Goal: Browse casually: Explore the website without a specific task or goal

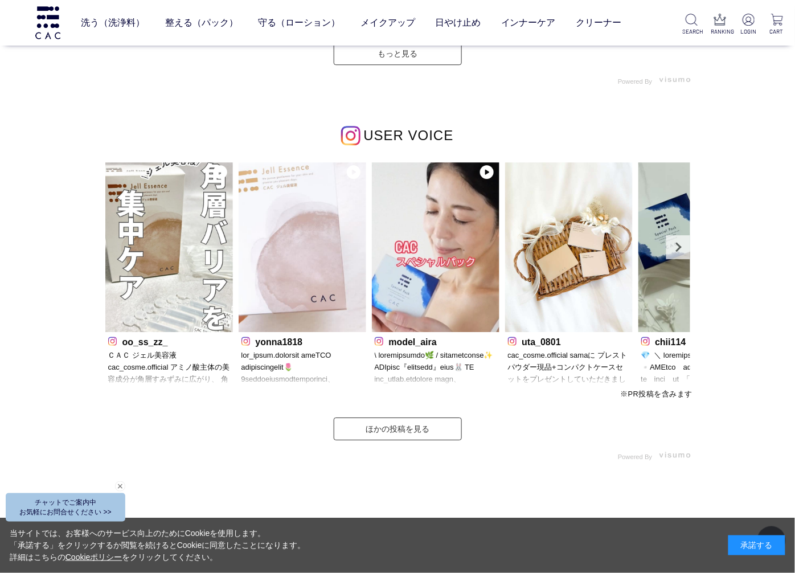
scroll to position [3290, 0]
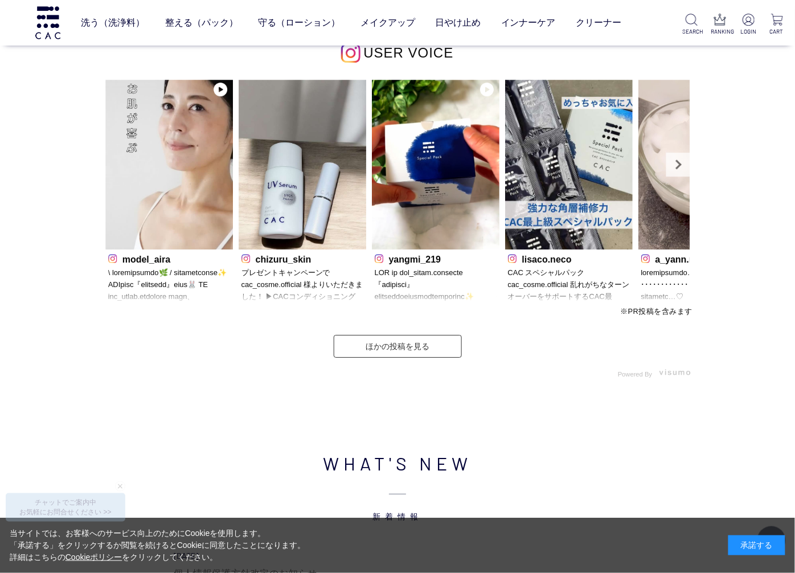
drag, startPoint x: 667, startPoint y: 219, endPoint x: -3, endPoint y: 244, distance: 670.3
click at [685, 166] on link "Next" at bounding box center [678, 165] width 24 height 24
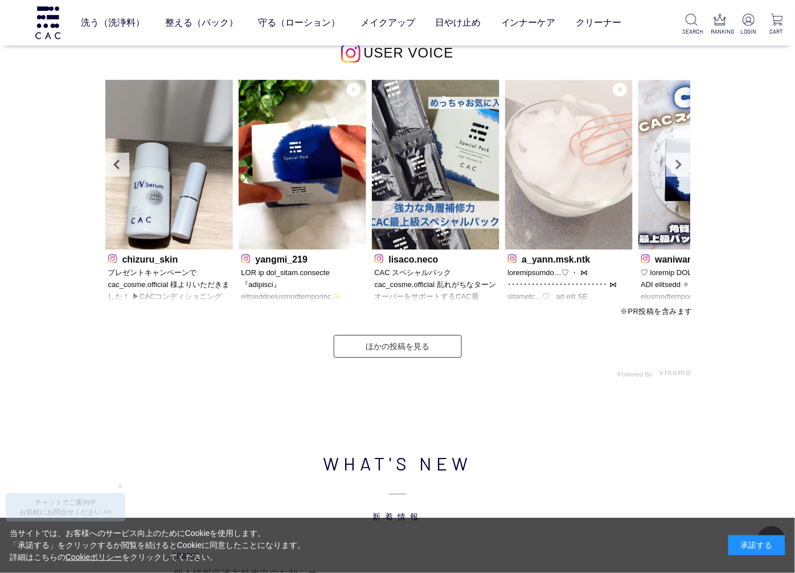
click at [616, 90] on span at bounding box center [620, 90] width 14 height 14
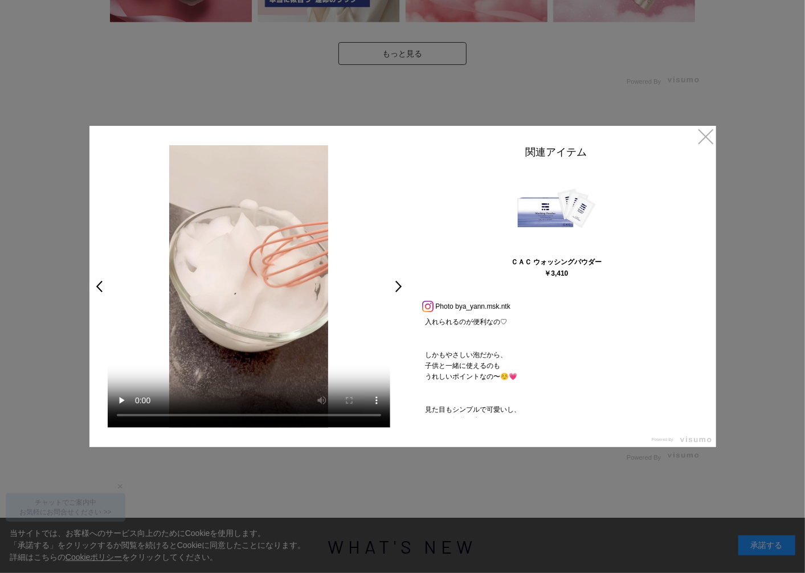
scroll to position [316, 0]
click at [396, 285] on link ">" at bounding box center [402, 286] width 16 height 21
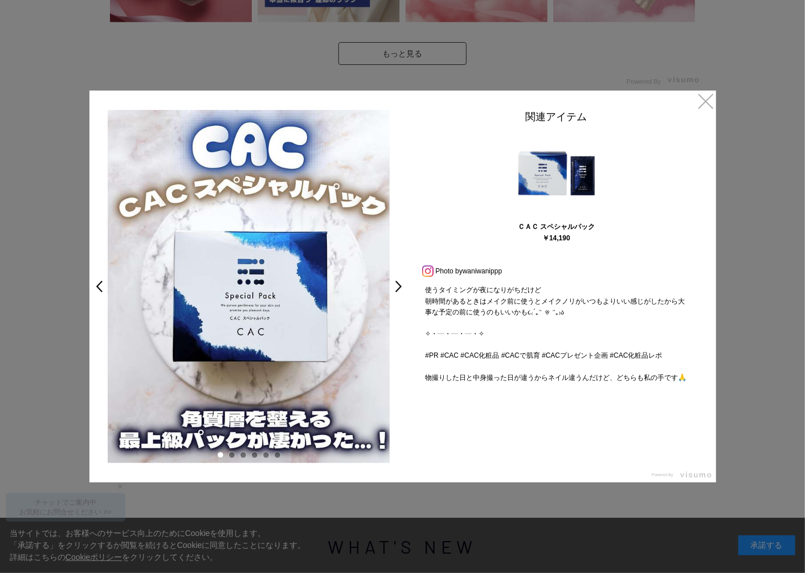
scroll to position [436, 0]
click at [397, 287] on link ">" at bounding box center [402, 286] width 16 height 21
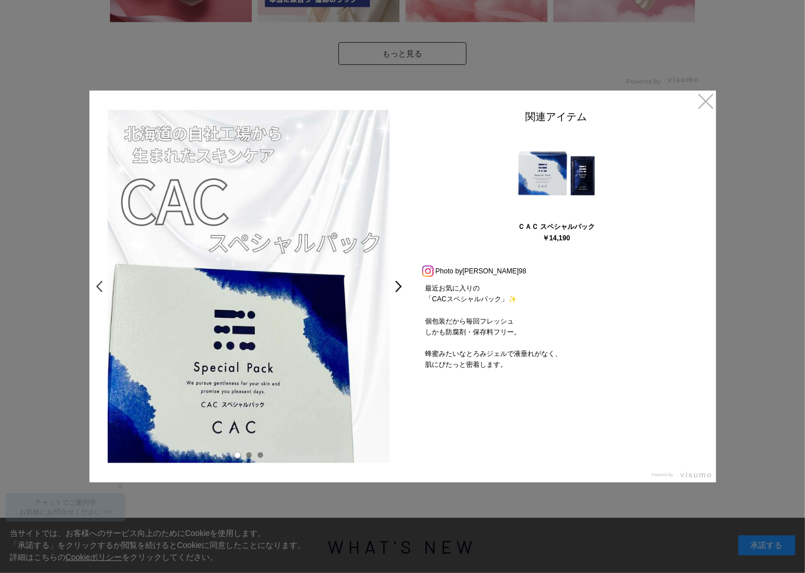
click at [95, 285] on link "<" at bounding box center [96, 286] width 16 height 21
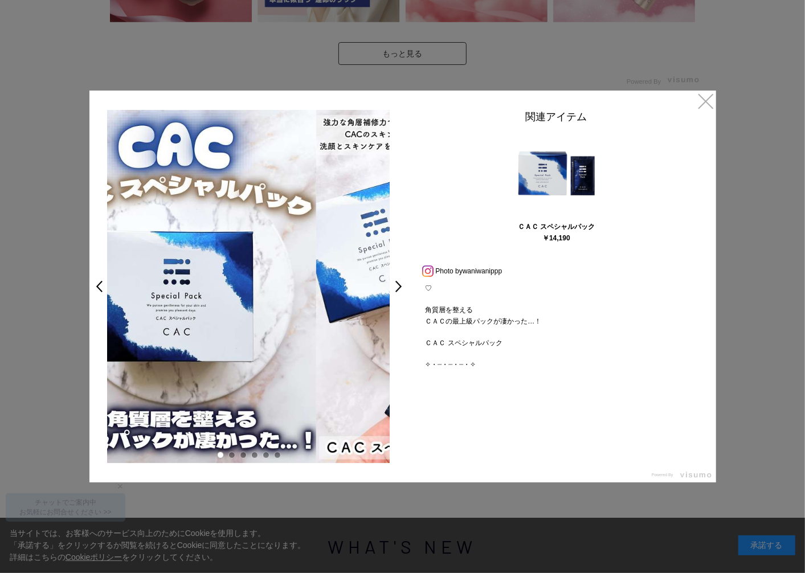
drag, startPoint x: 298, startPoint y: 316, endPoint x: 160, endPoint y: 297, distance: 139.8
click at [127, 292] on img at bounding box center [175, 286] width 283 height 353
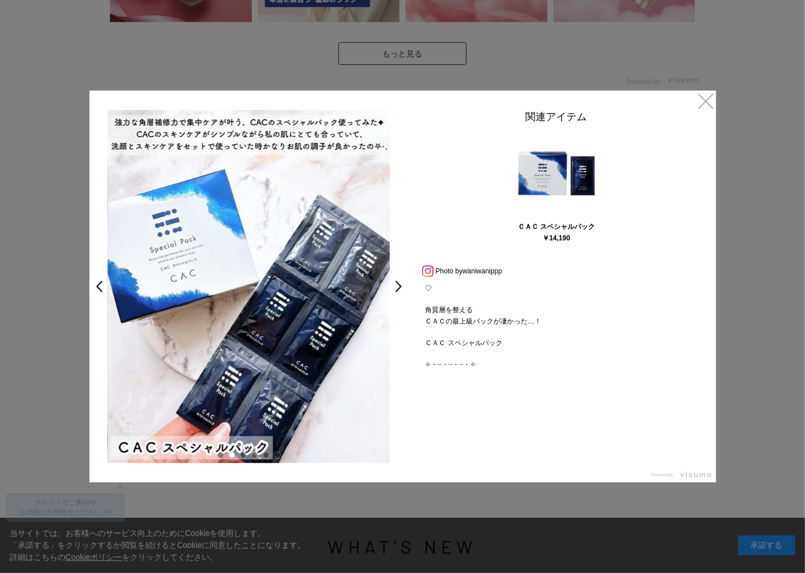
drag, startPoint x: 295, startPoint y: 316, endPoint x: 217, endPoint y: 312, distance: 78.1
click at [218, 312] on img at bounding box center [249, 286] width 283 height 353
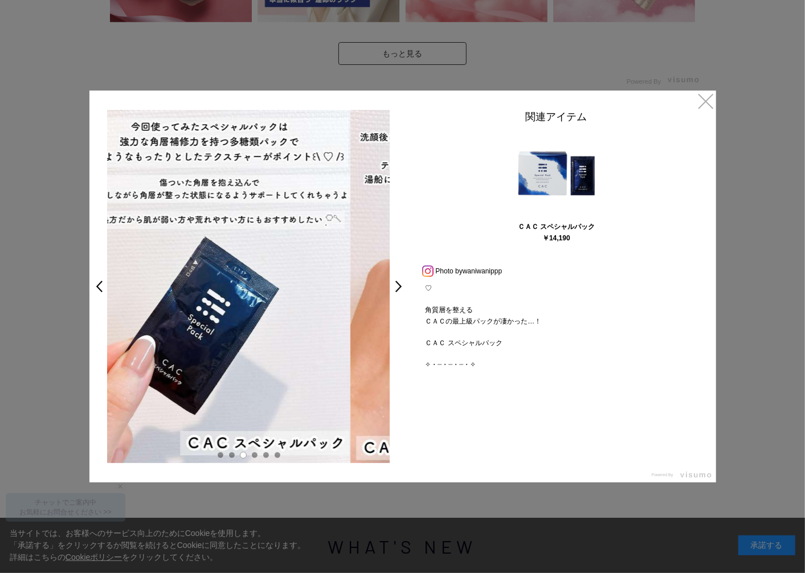
drag, startPoint x: 300, startPoint y: 320, endPoint x: 229, endPoint y: 313, distance: 71.5
click at [229, 313] on img at bounding box center [209, 286] width 283 height 353
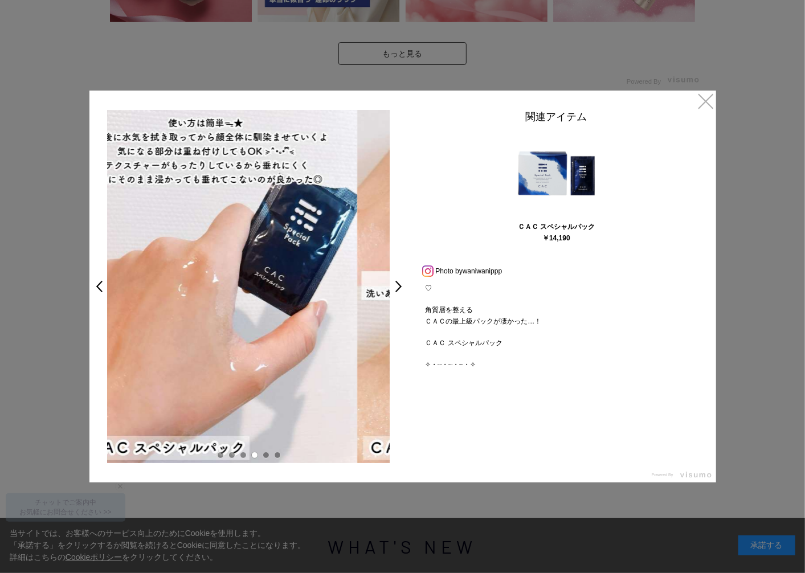
drag, startPoint x: 310, startPoint y: 326, endPoint x: 271, endPoint y: 324, distance: 39.4
click at [255, 323] on img at bounding box center [216, 286] width 283 height 353
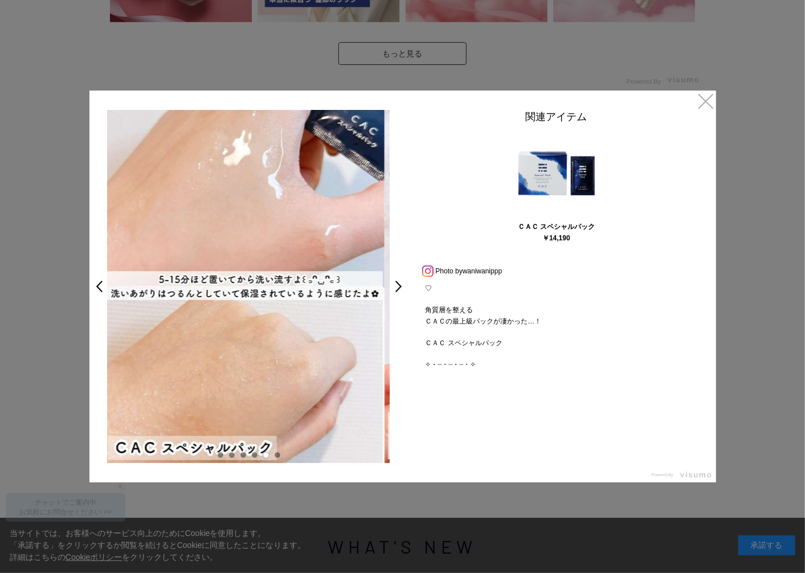
drag, startPoint x: 328, startPoint y: 331, endPoint x: 269, endPoint y: 326, distance: 59.5
click at [270, 326] on img at bounding box center [243, 286] width 283 height 353
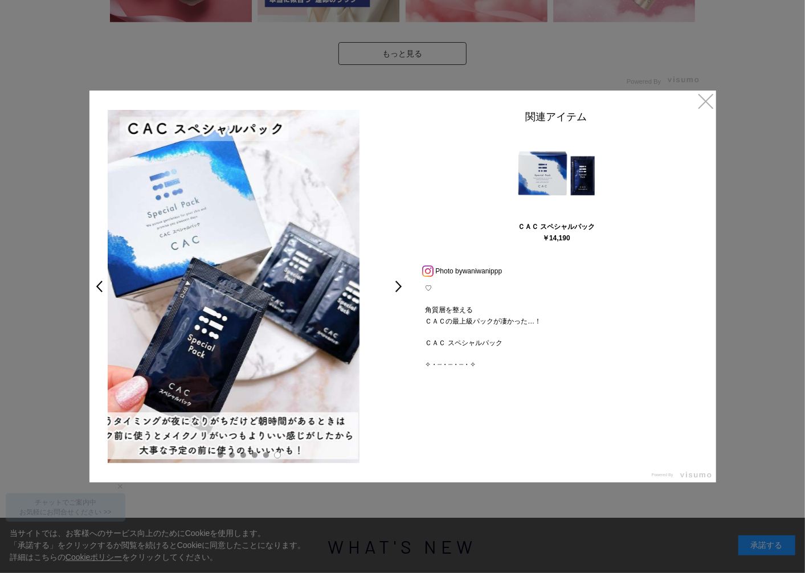
drag, startPoint x: 330, startPoint y: 331, endPoint x: 255, endPoint y: 326, distance: 75.9
click at [264, 326] on img at bounding box center [218, 286] width 283 height 353
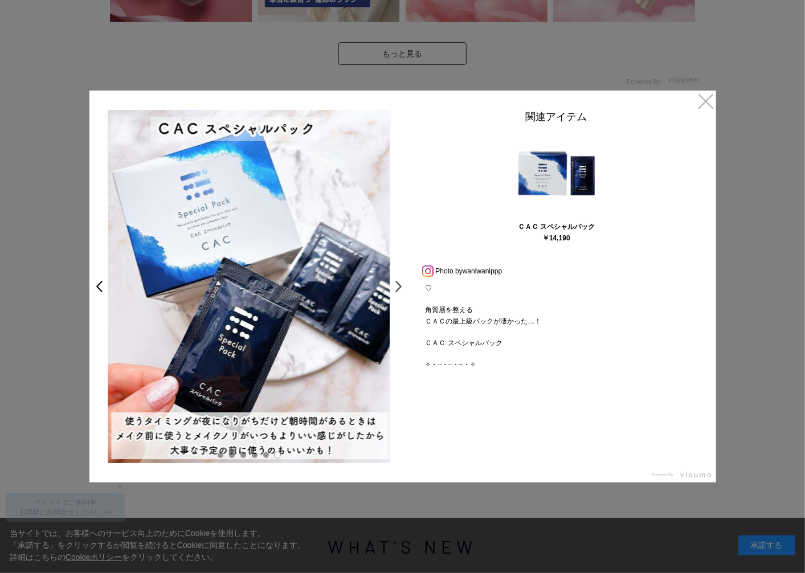
click at [396, 287] on link ">" at bounding box center [402, 286] width 16 height 21
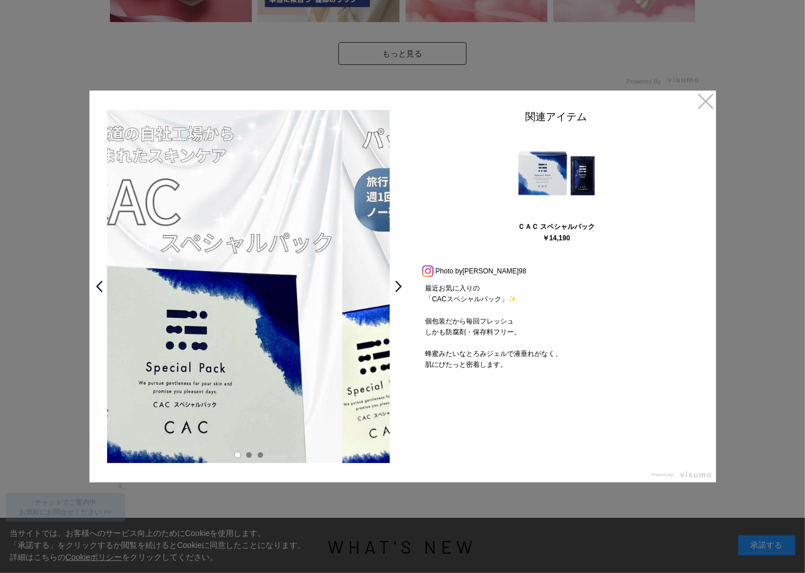
drag, startPoint x: 324, startPoint y: 283, endPoint x: 225, endPoint y: 291, distance: 98.9
click at [234, 289] on img at bounding box center [201, 286] width 283 height 353
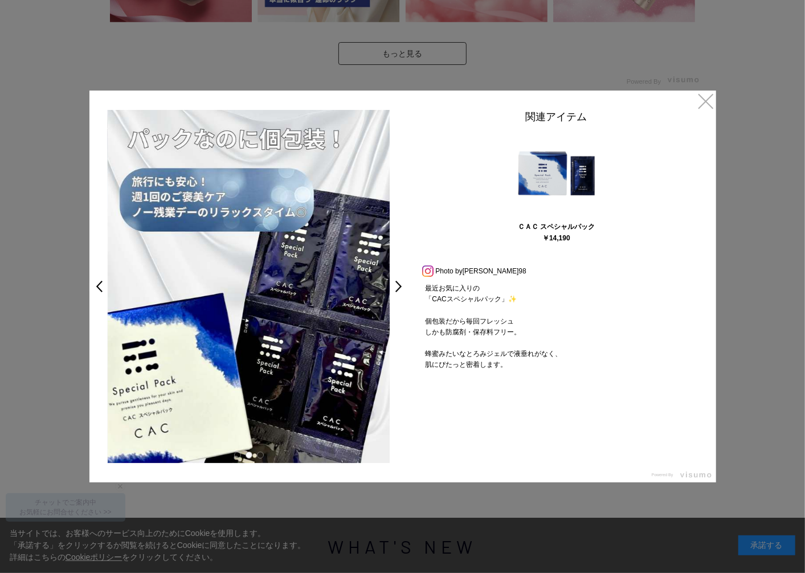
click at [296, 291] on img at bounding box center [249, 286] width 283 height 353
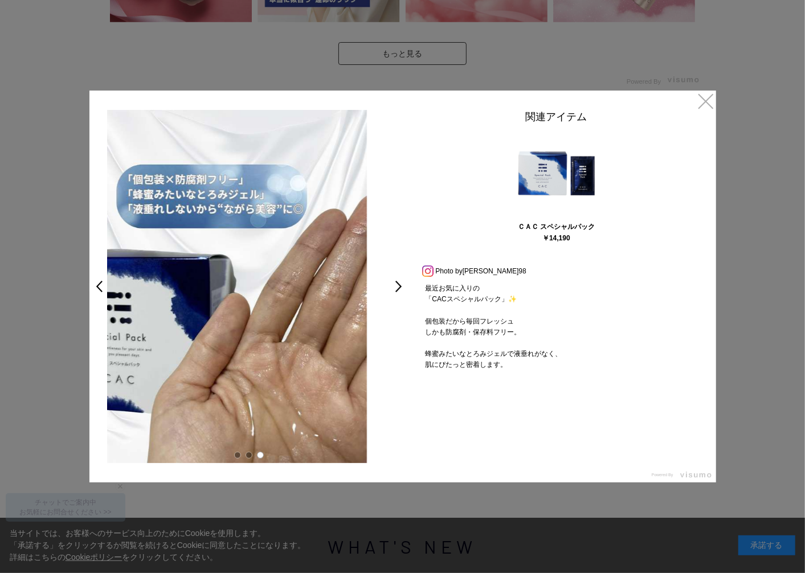
drag, startPoint x: 323, startPoint y: 292, endPoint x: 295, endPoint y: 292, distance: 27.9
click at [297, 292] on img at bounding box center [225, 286] width 283 height 353
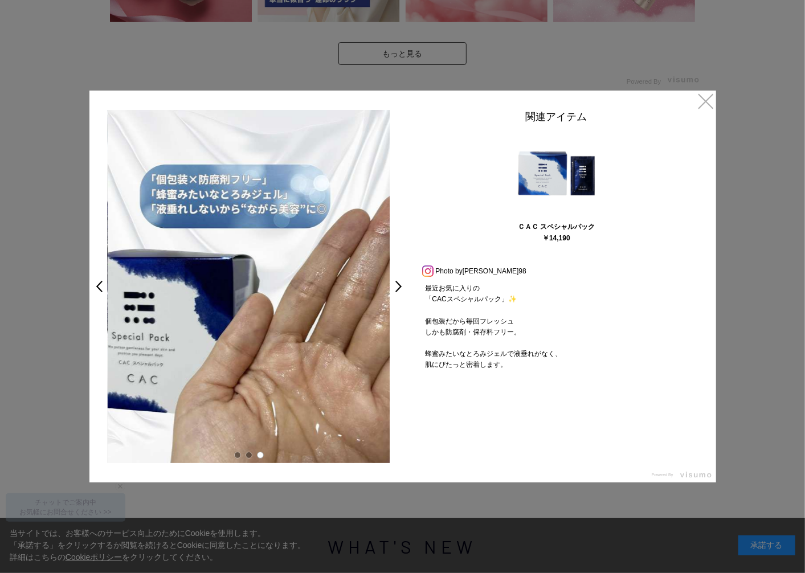
drag, startPoint x: 337, startPoint y: 293, endPoint x: 249, endPoint y: 281, distance: 89.0
click at [249, 281] on img at bounding box center [249, 286] width 283 height 353
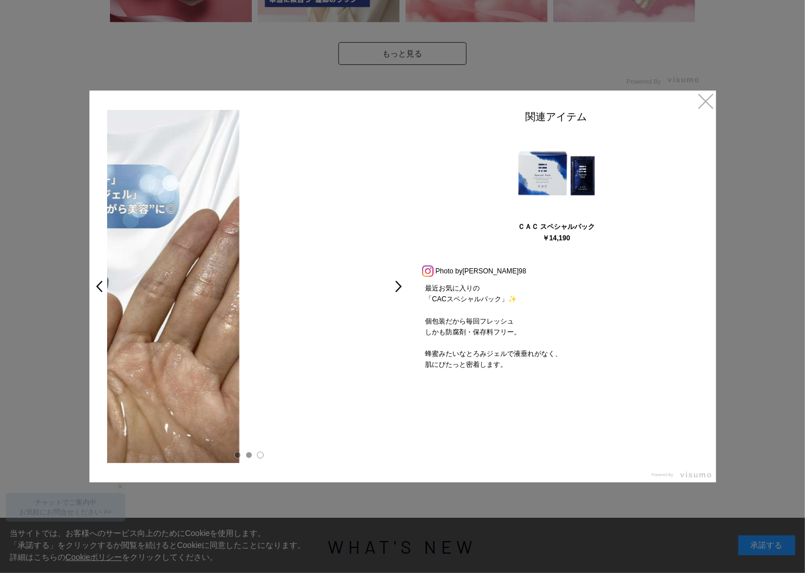
drag, startPoint x: 326, startPoint y: 284, endPoint x: 169, endPoint y: 265, distance: 158.3
click at [169, 265] on img at bounding box center [98, 286] width 283 height 353
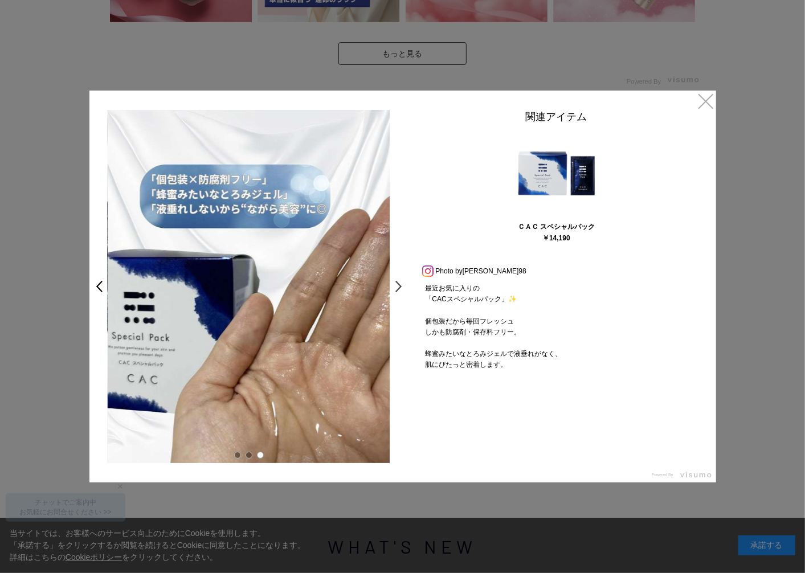
click at [395, 284] on link ">" at bounding box center [402, 286] width 16 height 21
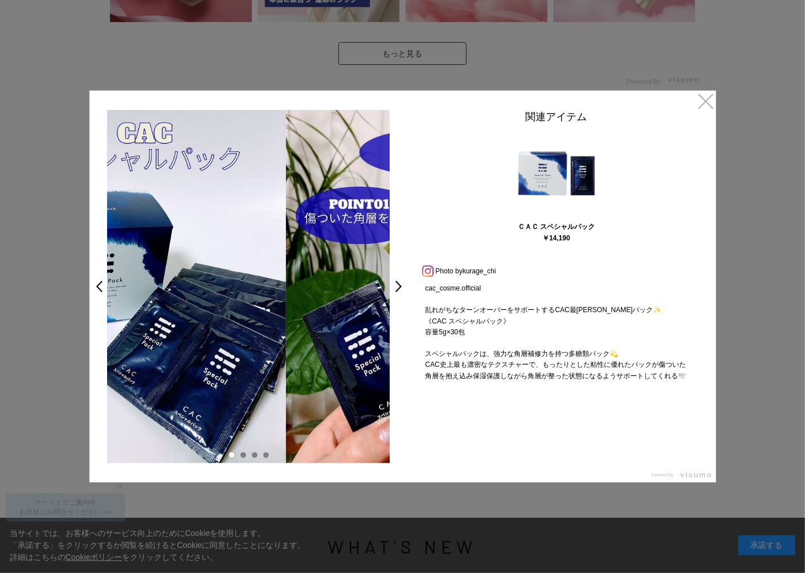
drag, startPoint x: 257, startPoint y: 291, endPoint x: 214, endPoint y: 288, distance: 42.9
click at [214, 288] on img at bounding box center [144, 286] width 283 height 353
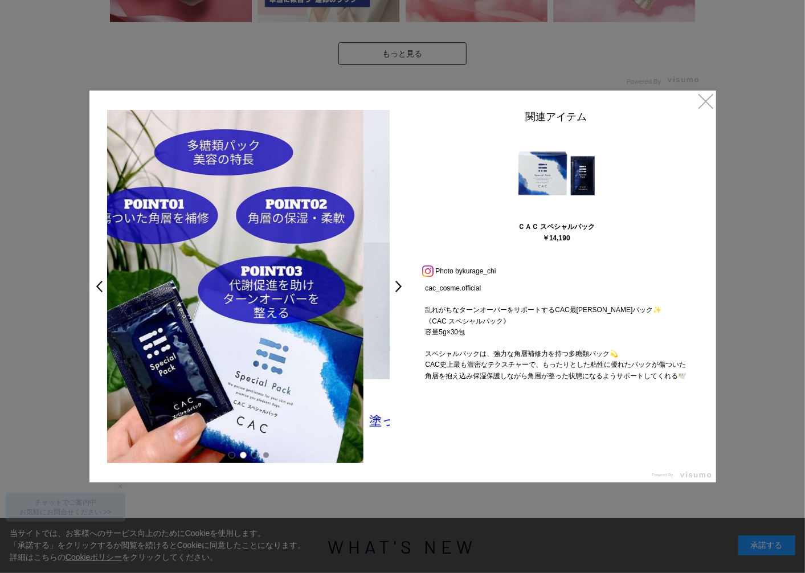
drag, startPoint x: 325, startPoint y: 300, endPoint x: 231, endPoint y: 292, distance: 93.8
click at [231, 292] on img at bounding box center [222, 286] width 283 height 353
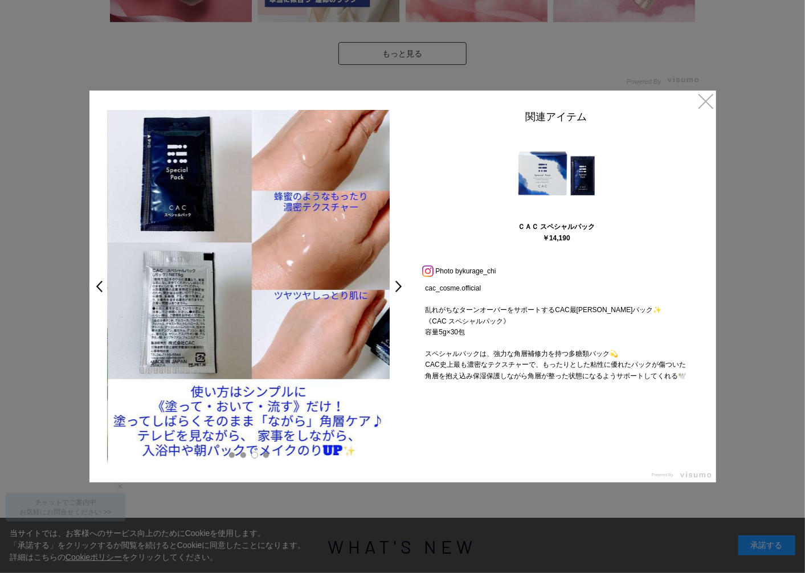
drag, startPoint x: 322, startPoint y: 305, endPoint x: 251, endPoint y: 309, distance: 71.3
click at [247, 305] on img at bounding box center [249, 286] width 283 height 353
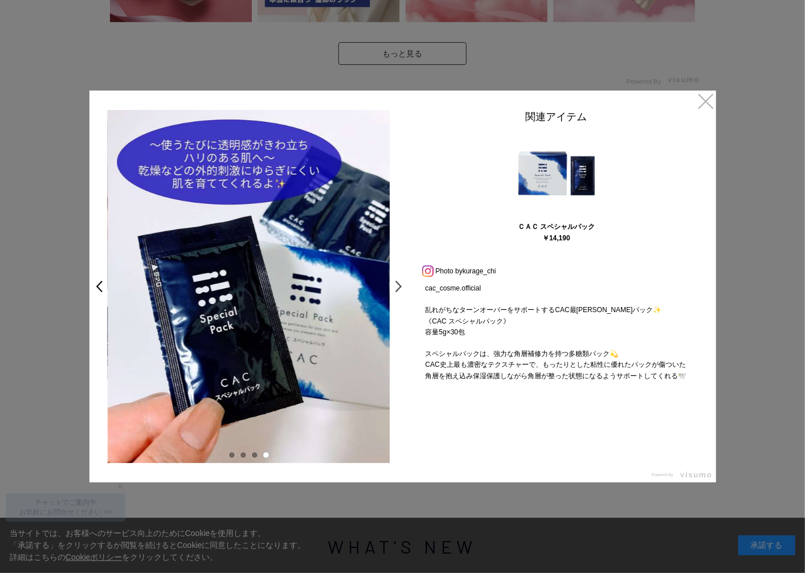
click at [403, 286] on link ">" at bounding box center [402, 286] width 16 height 21
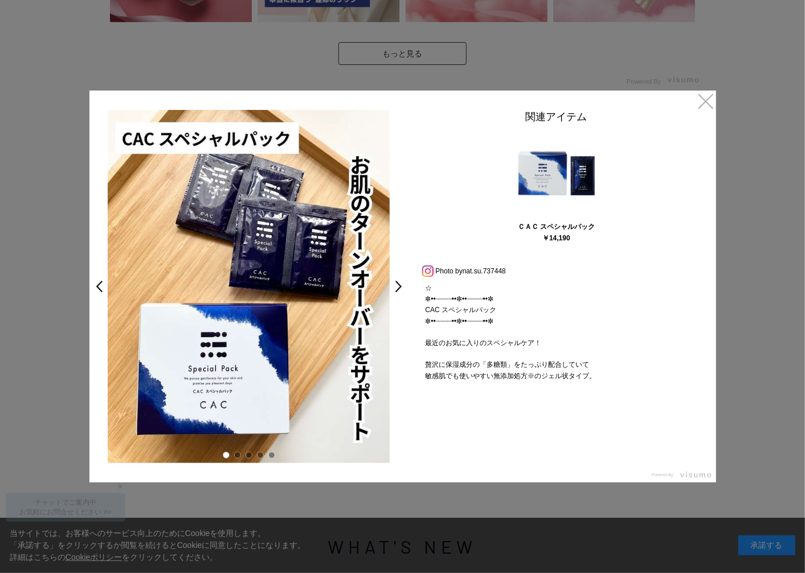
drag, startPoint x: 309, startPoint y: 304, endPoint x: 303, endPoint y: 305, distance: 6.4
click at [302, 304] on img at bounding box center [249, 286] width 283 height 353
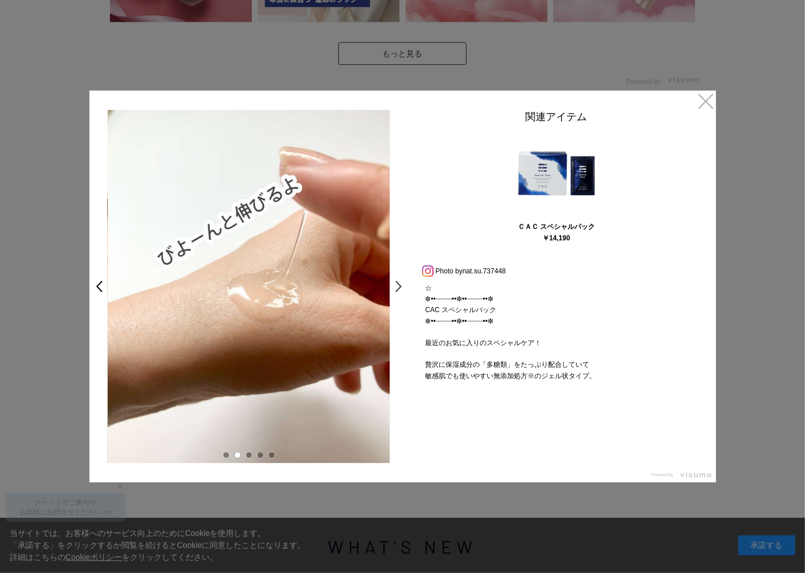
click at [400, 287] on link ">" at bounding box center [402, 286] width 16 height 21
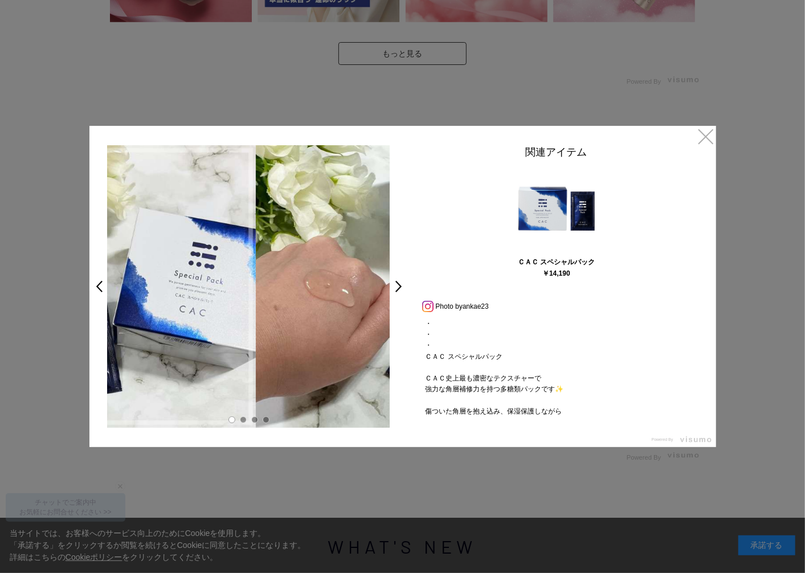
drag, startPoint x: 276, startPoint y: 285, endPoint x: 242, endPoint y: 284, distance: 34.8
click at [220, 278] on img at bounding box center [114, 286] width 283 height 283
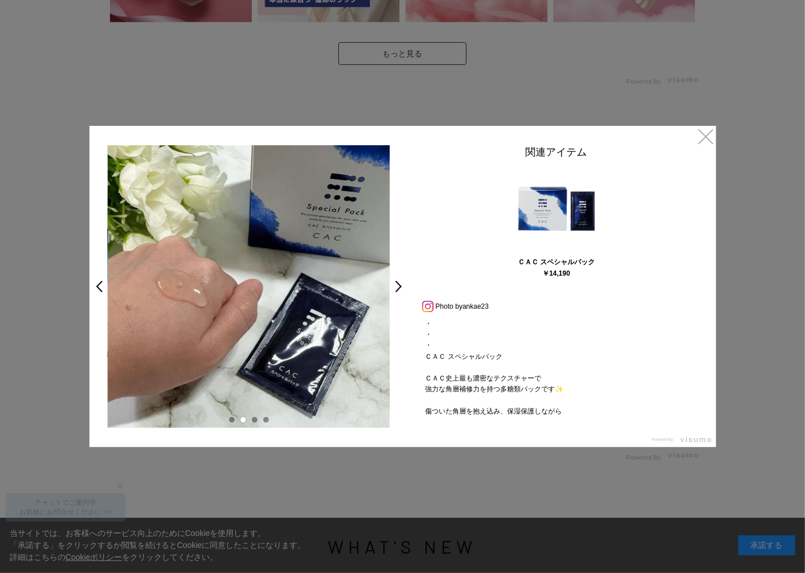
drag, startPoint x: 314, startPoint y: 293, endPoint x: 185, endPoint y: 265, distance: 132.8
click at [175, 265] on img at bounding box center [249, 286] width 283 height 283
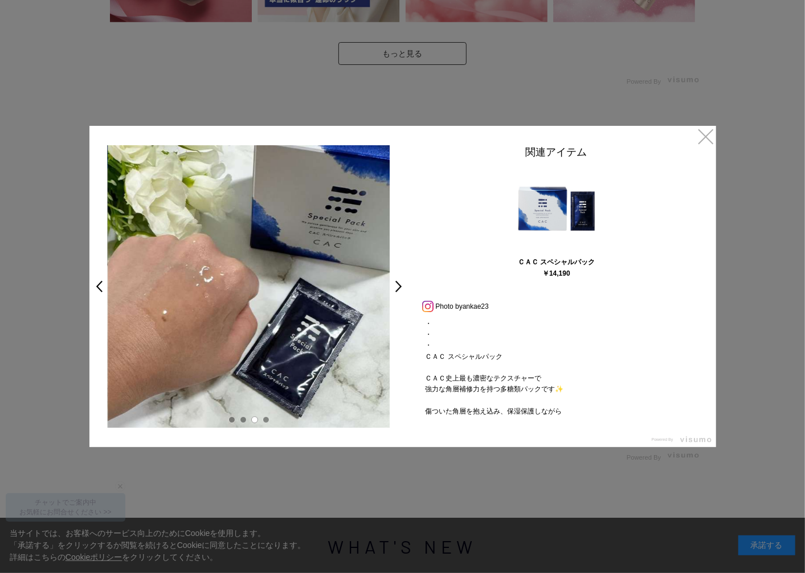
drag, startPoint x: 289, startPoint y: 280, endPoint x: 203, endPoint y: 271, distance: 86.5
click at [207, 271] on img at bounding box center [249, 286] width 283 height 283
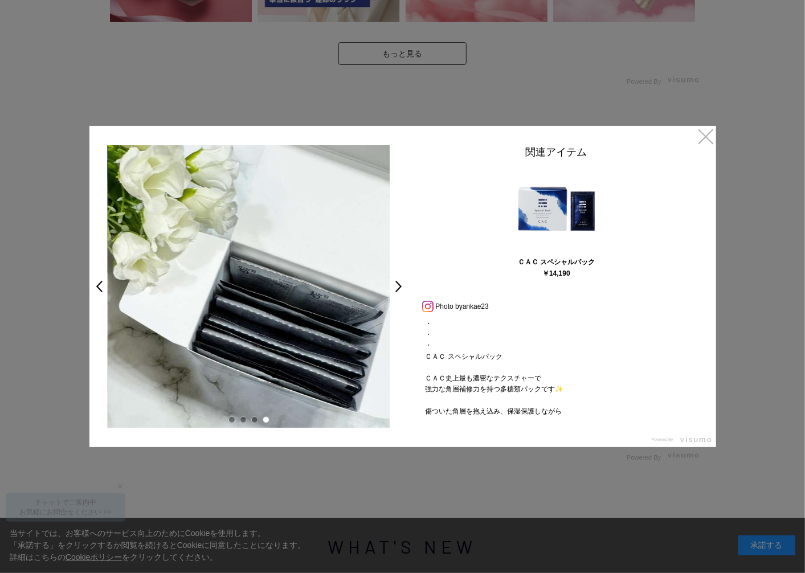
drag, startPoint x: 289, startPoint y: 283, endPoint x: 234, endPoint y: 272, distance: 56.2
click at [236, 273] on img at bounding box center [249, 286] width 283 height 283
click at [400, 283] on link ">" at bounding box center [402, 286] width 16 height 21
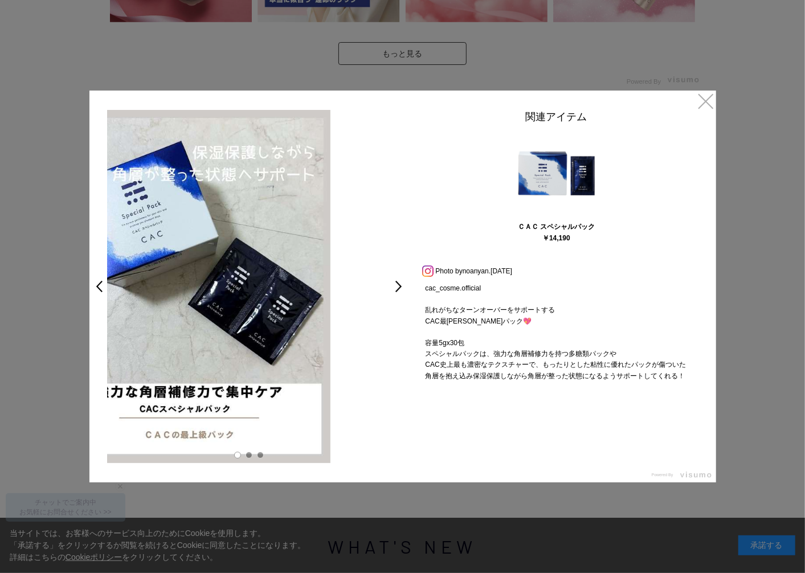
drag, startPoint x: 329, startPoint y: 341, endPoint x: 228, endPoint y: 341, distance: 101.4
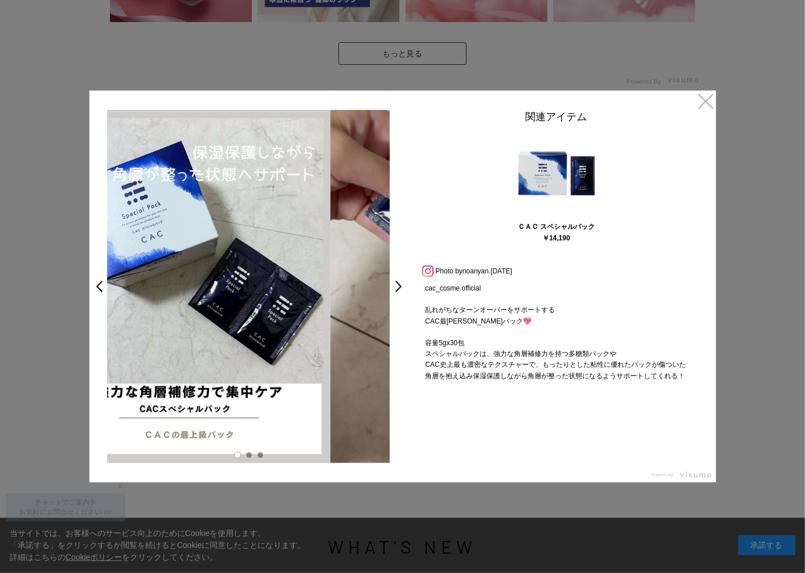
click at [214, 341] on img at bounding box center [189, 286] width 283 height 353
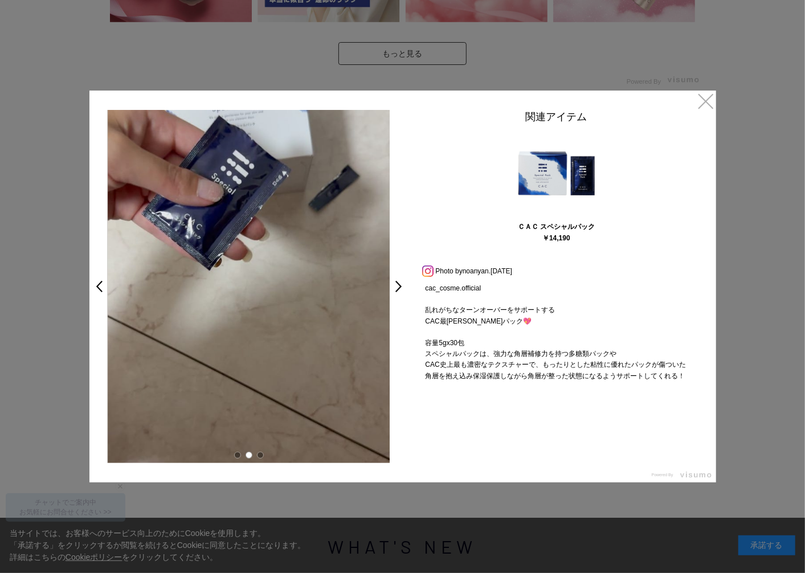
drag, startPoint x: 305, startPoint y: 317, endPoint x: 166, endPoint y: 316, distance: 139.6
click at [166, 316] on video "cac_cosme.official 乱れがちなターンオーバーをサポートする CAC最[PERSON_NAME]パック💖 容量5gx30包 スペシャルパックは…" at bounding box center [249, 286] width 283 height 353
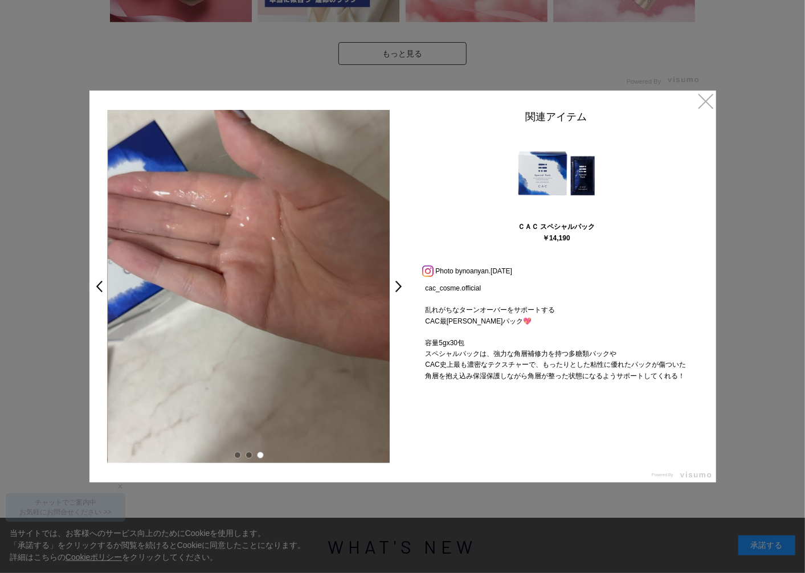
drag, startPoint x: 286, startPoint y: 315, endPoint x: 206, endPoint y: 310, distance: 79.9
click at [206, 310] on video "cac_cosme.official 乱れがちなターンオーバーをサポートする CAC最[PERSON_NAME]パック💖 容量5gx30包 スペシャルパックは…" at bounding box center [249, 286] width 283 height 353
click at [399, 285] on link ">" at bounding box center [402, 286] width 16 height 21
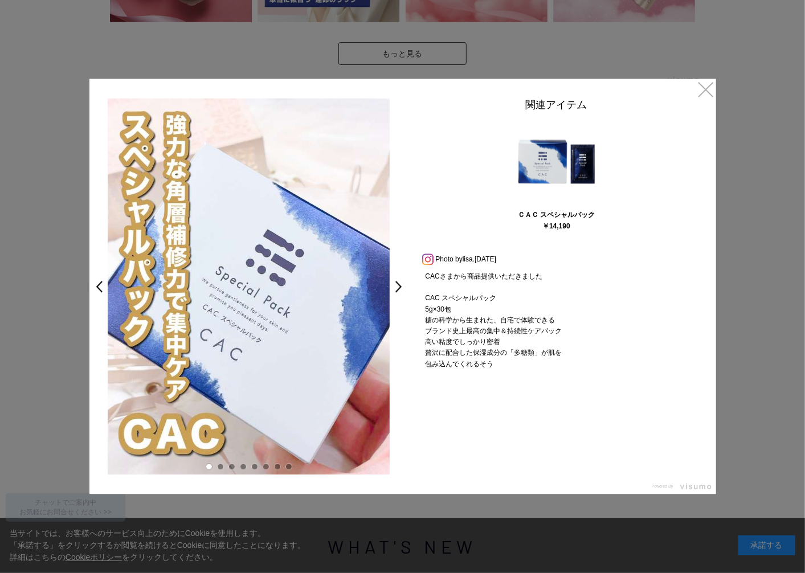
click at [292, 310] on img at bounding box center [249, 286] width 283 height 376
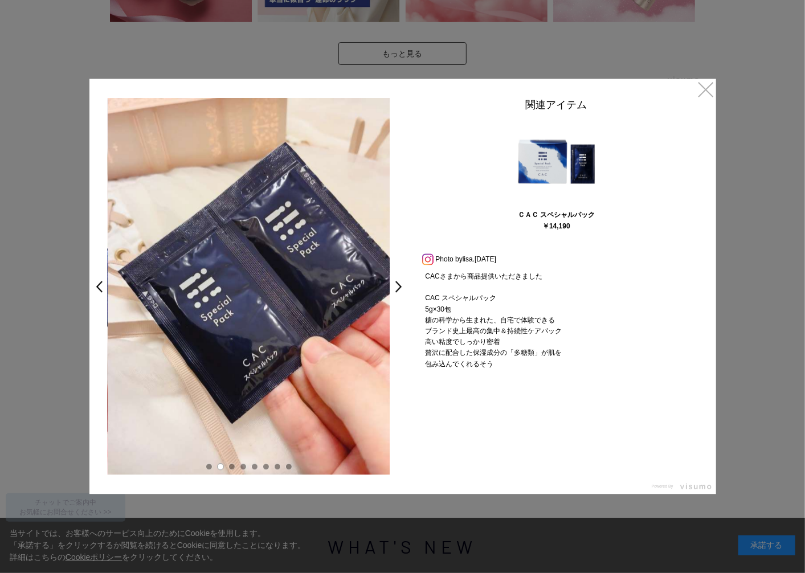
drag, startPoint x: 382, startPoint y: 315, endPoint x: 319, endPoint y: 315, distance: 63.2
click at [320, 315] on img at bounding box center [249, 287] width 283 height 376
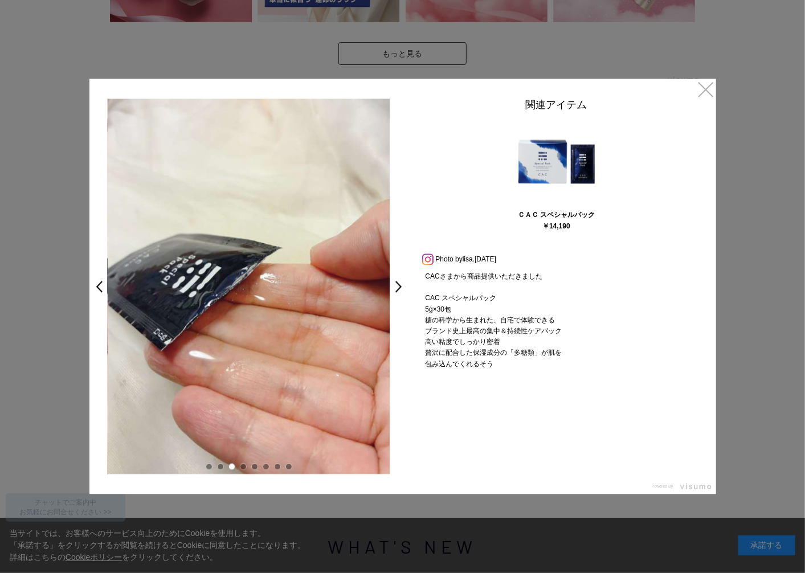
drag, startPoint x: 369, startPoint y: 314, endPoint x: 291, endPoint y: 302, distance: 78.9
click at [301, 304] on img at bounding box center [249, 287] width 283 height 376
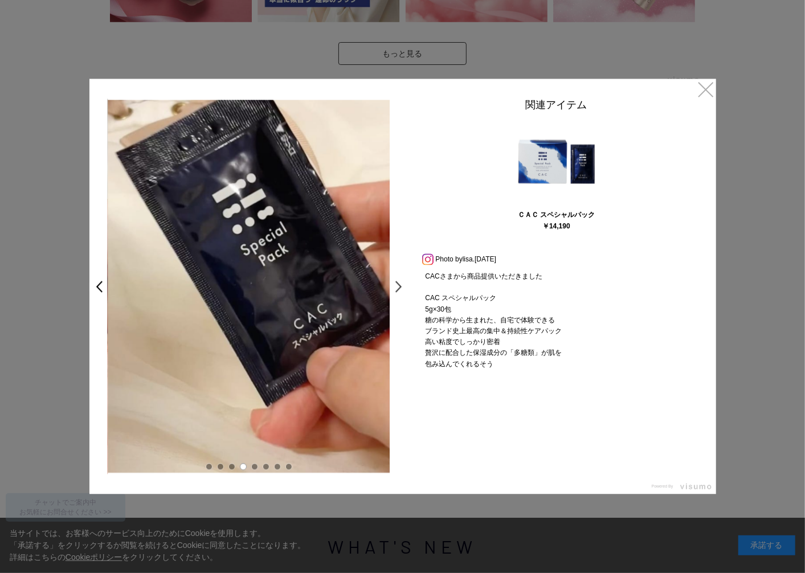
click at [399, 286] on link ">" at bounding box center [402, 286] width 16 height 21
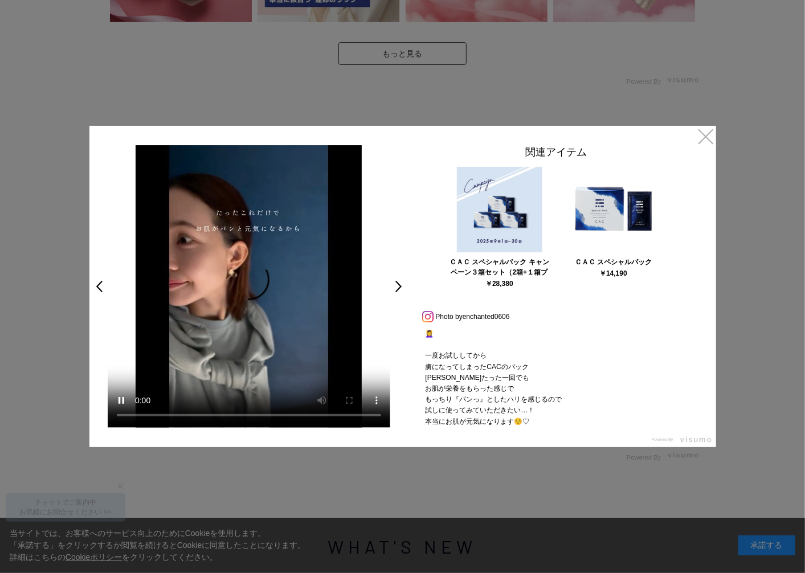
click at [399, 286] on link ">" at bounding box center [402, 286] width 16 height 21
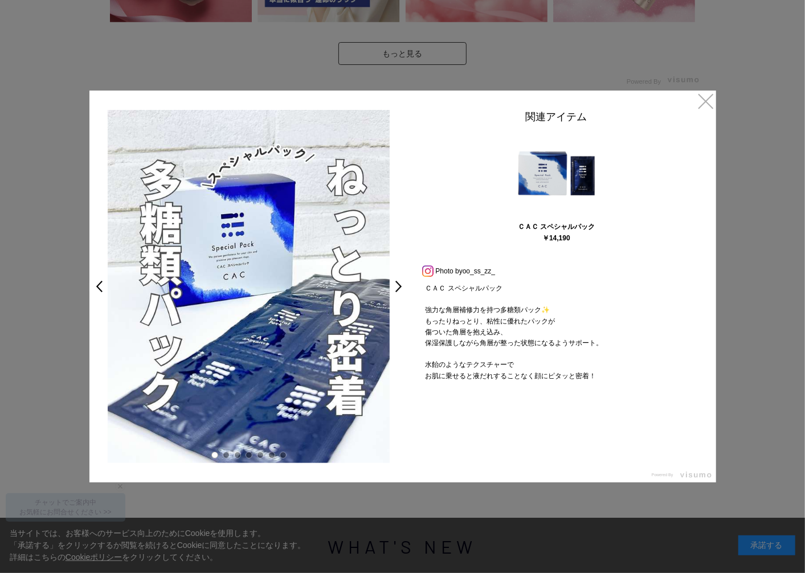
click at [399, 286] on link ">" at bounding box center [402, 286] width 16 height 21
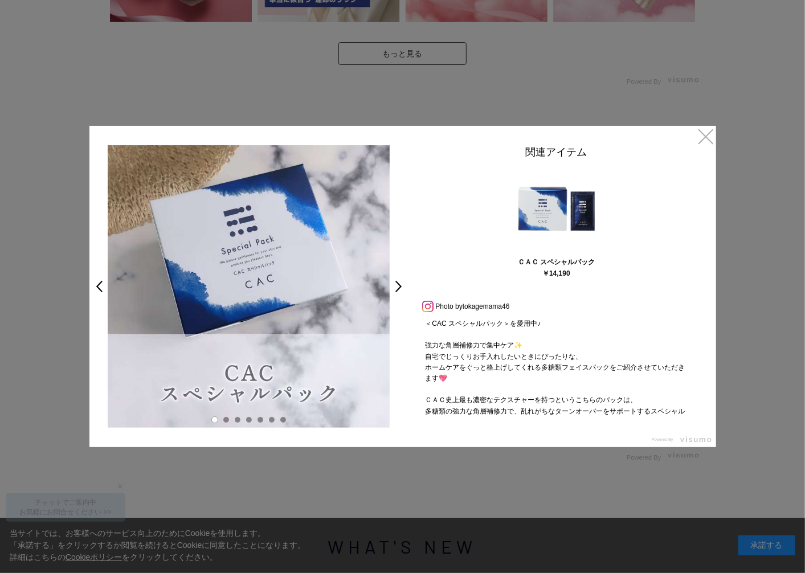
click at [399, 286] on link ">" at bounding box center [402, 286] width 16 height 21
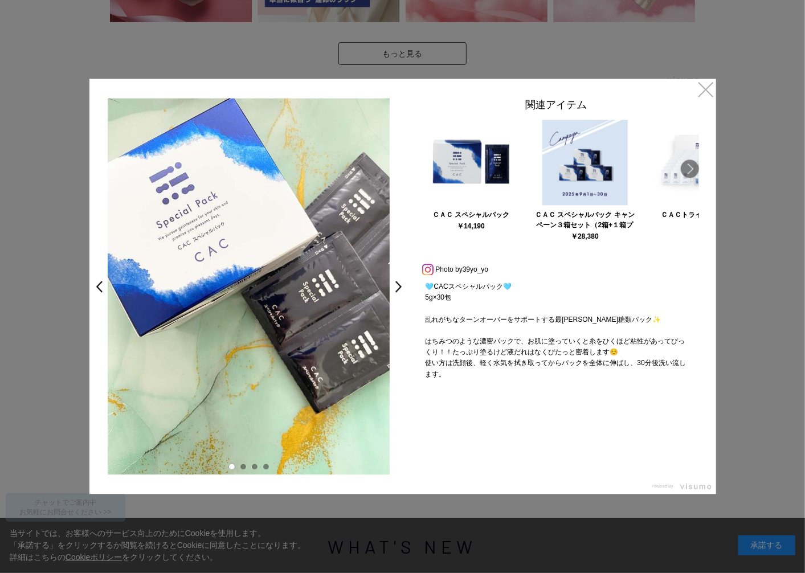
drag, startPoint x: 361, startPoint y: 335, endPoint x: 325, endPoint y: 336, distance: 35.3
click at [328, 336] on img at bounding box center [249, 286] width 283 height 376
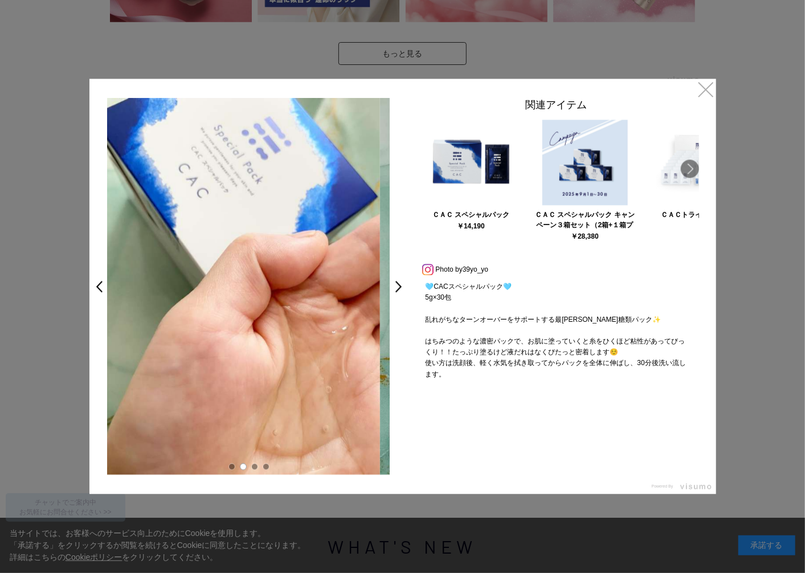
drag, startPoint x: 359, startPoint y: 338, endPoint x: 296, endPoint y: 328, distance: 64.0
click at [296, 329] on img at bounding box center [238, 286] width 283 height 376
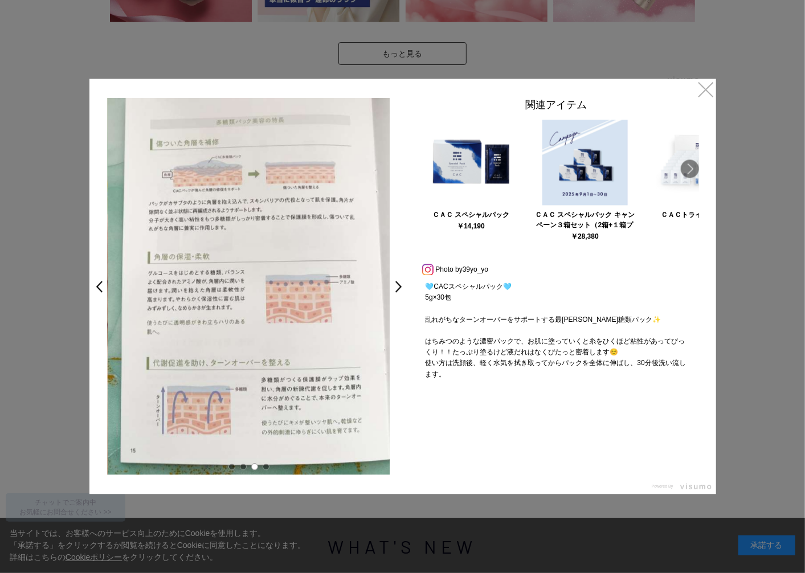
drag, startPoint x: 338, startPoint y: 327, endPoint x: 290, endPoint y: 323, distance: 48.0
click at [298, 325] on img at bounding box center [249, 286] width 283 height 376
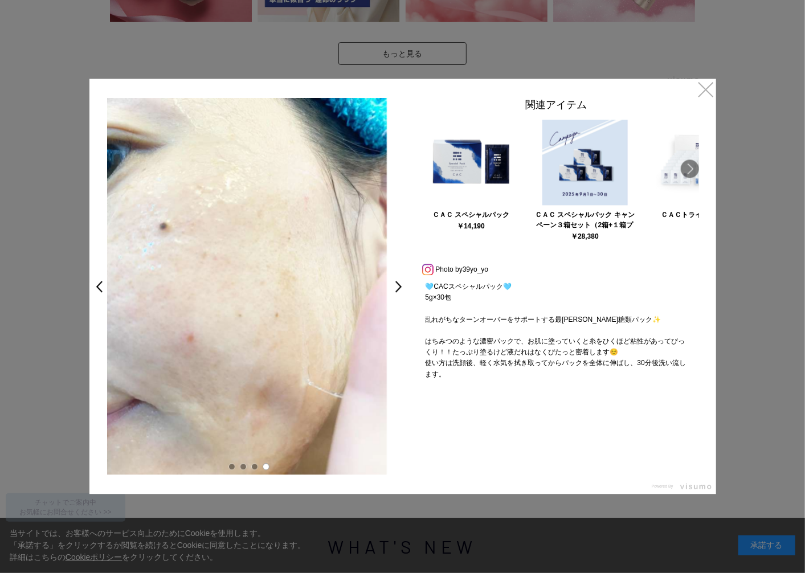
drag, startPoint x: 341, startPoint y: 330, endPoint x: 301, endPoint y: 325, distance: 40.3
click at [313, 326] on img at bounding box center [245, 286] width 283 height 376
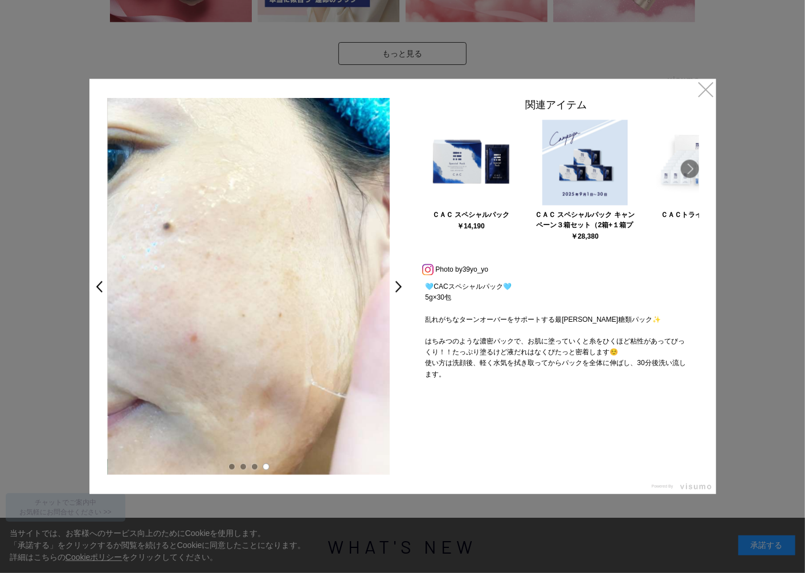
drag, startPoint x: 338, startPoint y: 329, endPoint x: 198, endPoint y: 296, distance: 143.3
click at [205, 299] on img at bounding box center [249, 286] width 283 height 376
click at [397, 286] on link ">" at bounding box center [402, 286] width 16 height 21
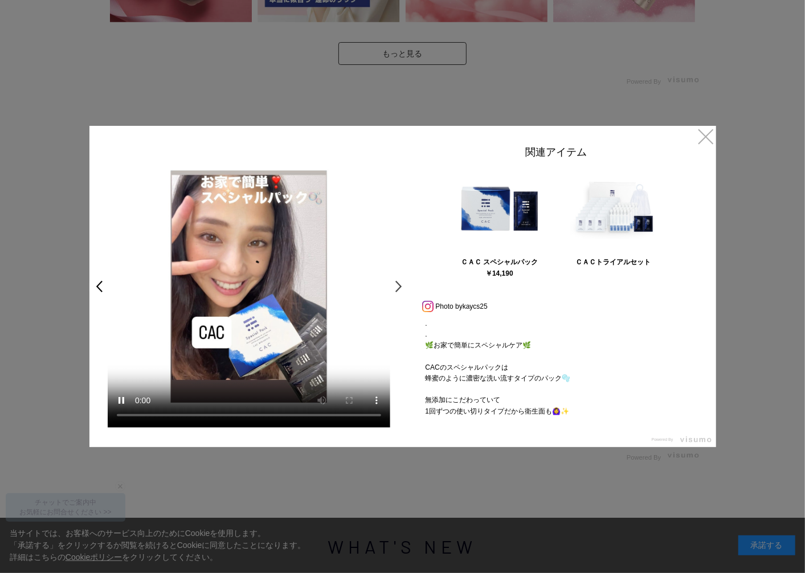
click at [395, 289] on link ">" at bounding box center [402, 286] width 16 height 21
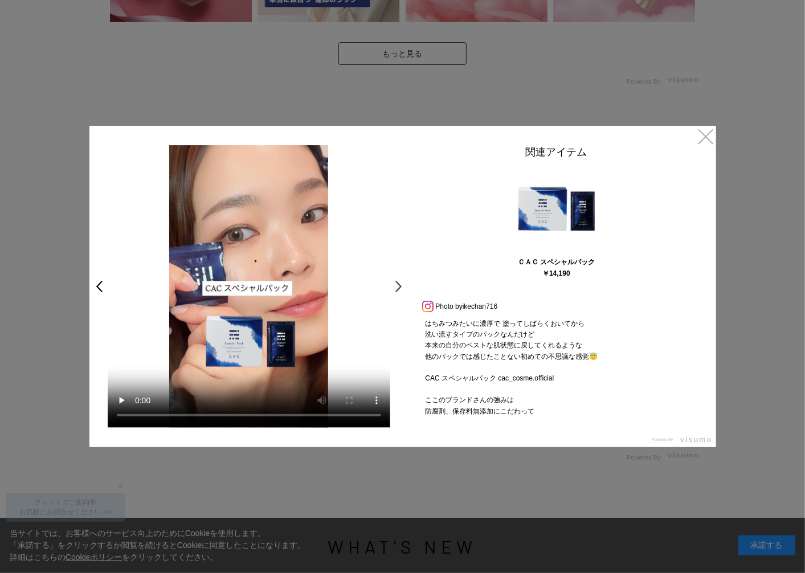
click at [394, 285] on link ">" at bounding box center [402, 286] width 16 height 21
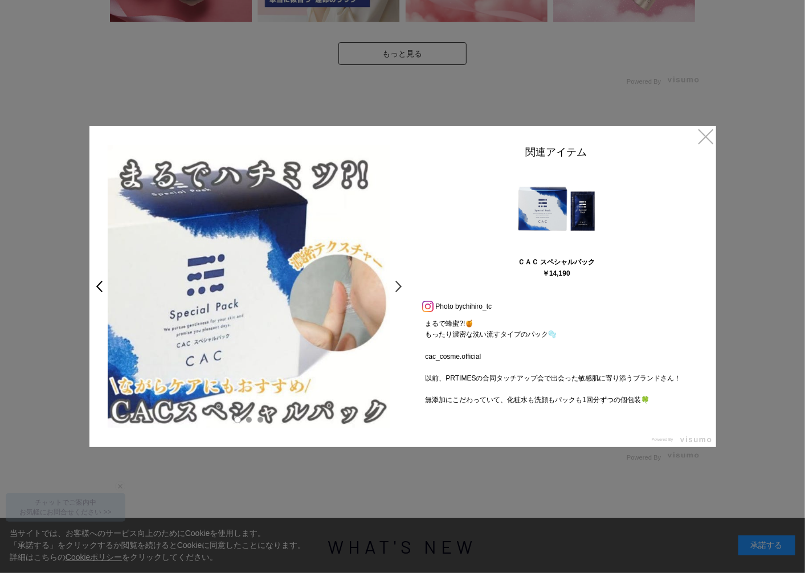
click at [394, 283] on link ">" at bounding box center [402, 286] width 16 height 21
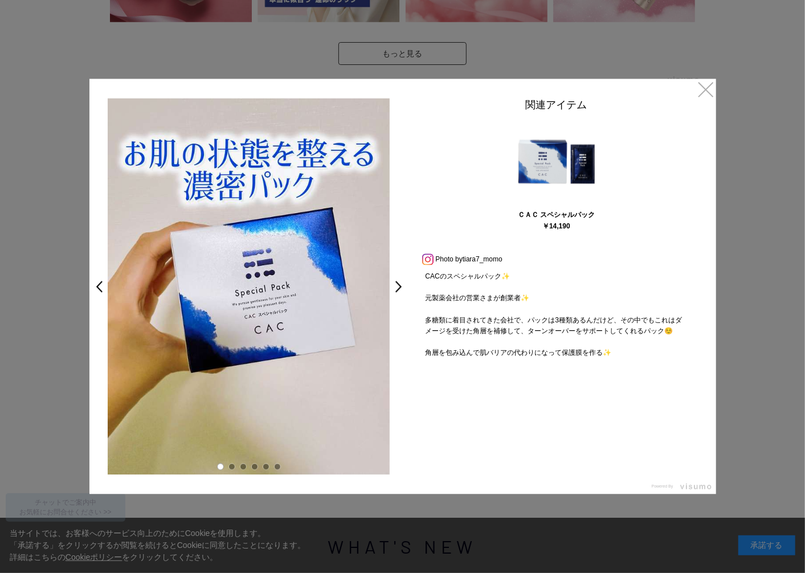
click at [394, 283] on link ">" at bounding box center [402, 286] width 16 height 21
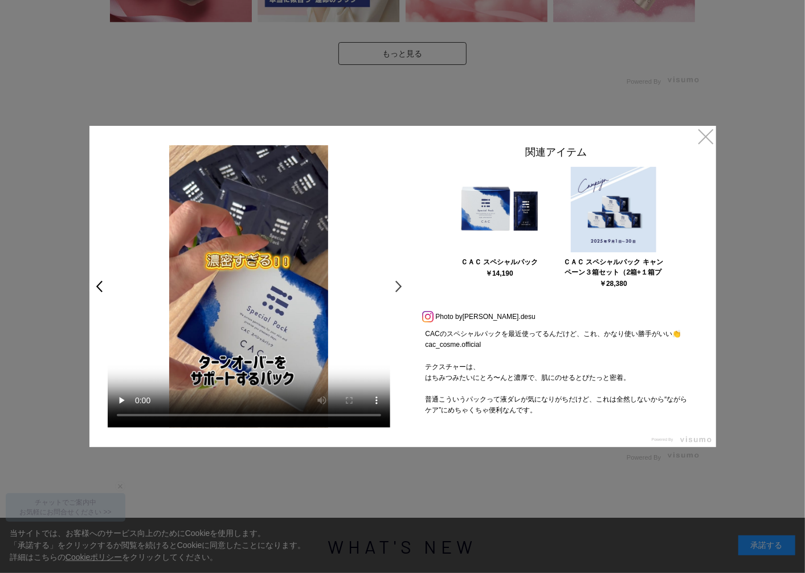
click at [396, 288] on link ">" at bounding box center [402, 286] width 16 height 21
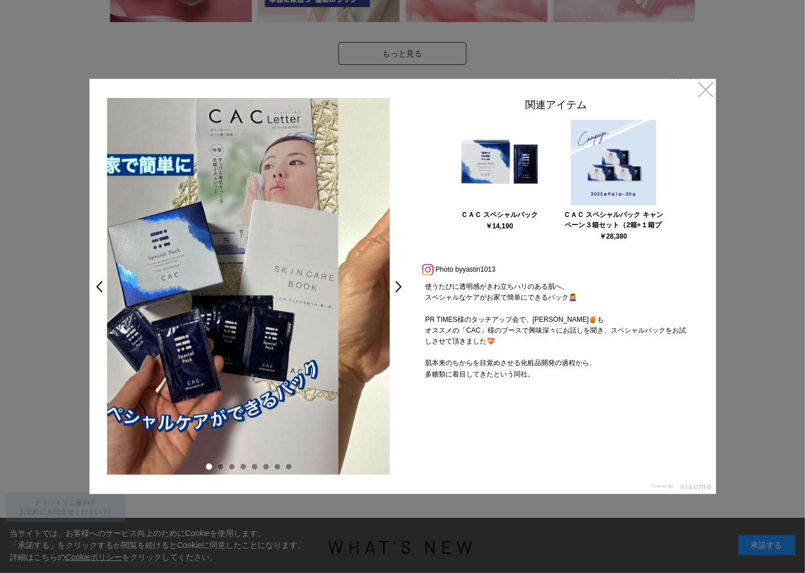
drag, startPoint x: 309, startPoint y: 294, endPoint x: 325, endPoint y: 297, distance: 16.3
click at [283, 289] on img at bounding box center [197, 286] width 283 height 376
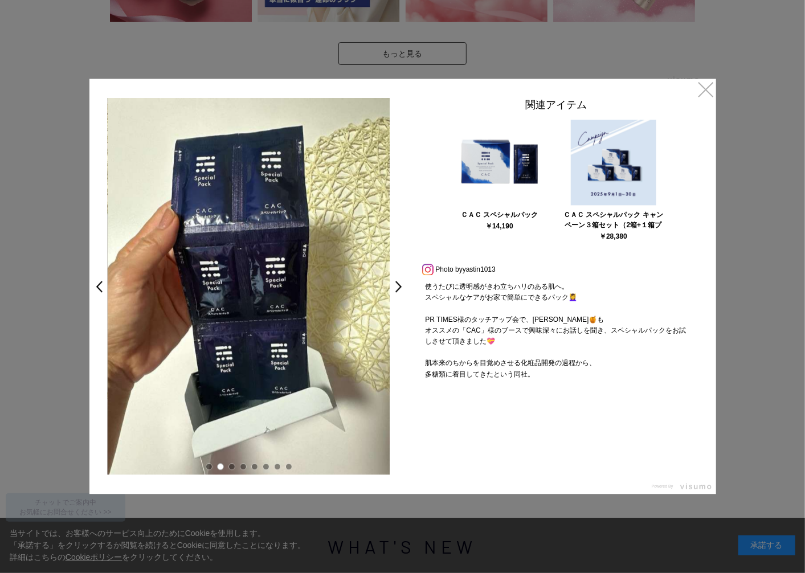
drag, startPoint x: 350, startPoint y: 304, endPoint x: 270, endPoint y: 291, distance: 81.4
click at [270, 291] on img at bounding box center [249, 287] width 283 height 376
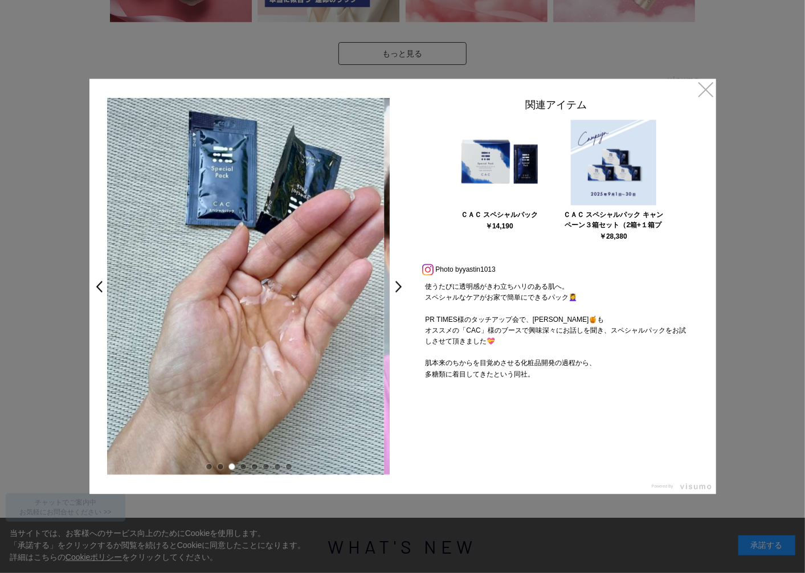
drag, startPoint x: 349, startPoint y: 295, endPoint x: 316, endPoint y: 292, distance: 32.6
click at [317, 293] on img at bounding box center [242, 287] width 283 height 376
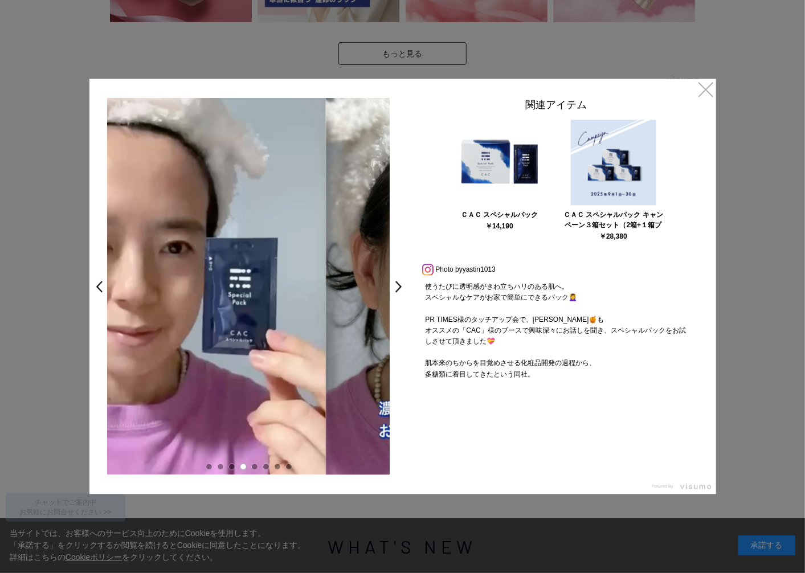
drag, startPoint x: 349, startPoint y: 332, endPoint x: 249, endPoint y: 320, distance: 99.9
click at [249, 320] on video "使うたびに透明感がきわ立ちハリのある肌へ。 スペシャルなケアがお家で簡単にできるパック💆‍♀️ PR TIMES様のタッチアップ会で、[PERSON_NAME…" at bounding box center [184, 286] width 283 height 376
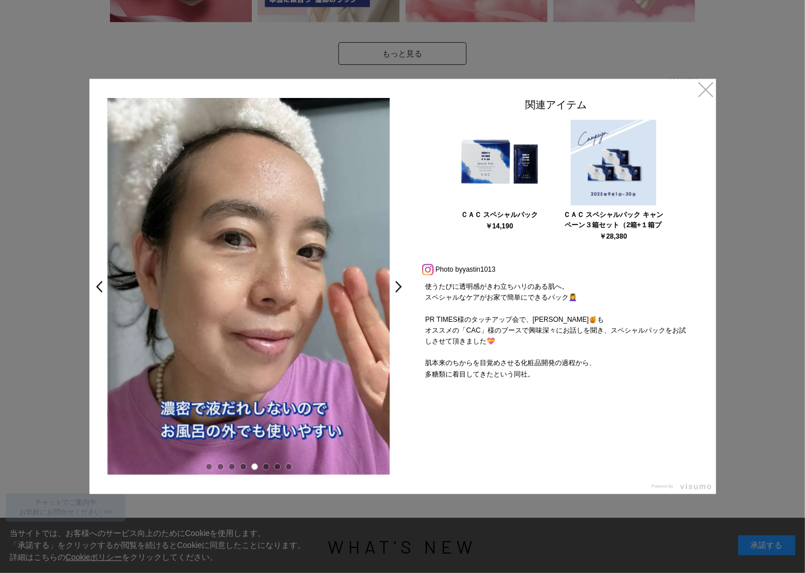
drag, startPoint x: 275, startPoint y: 316, endPoint x: 189, endPoint y: 304, distance: 86.4
click at [207, 305] on img at bounding box center [249, 287] width 283 height 376
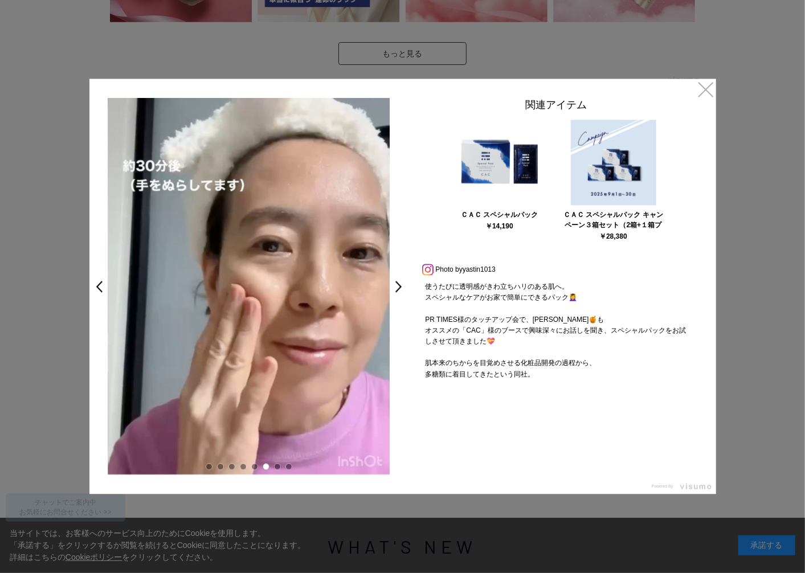
drag, startPoint x: 320, startPoint y: 334, endPoint x: 169, endPoint y: 313, distance: 151.8
click at [169, 313] on video "使うたびに透明感がきわ立ちハリのある肌へ。 スペシャルなケアがお家で簡単にできるパック💆‍♀️ PR TIMES様のタッチアップ会で、[PERSON_NAME…" at bounding box center [249, 286] width 283 height 376
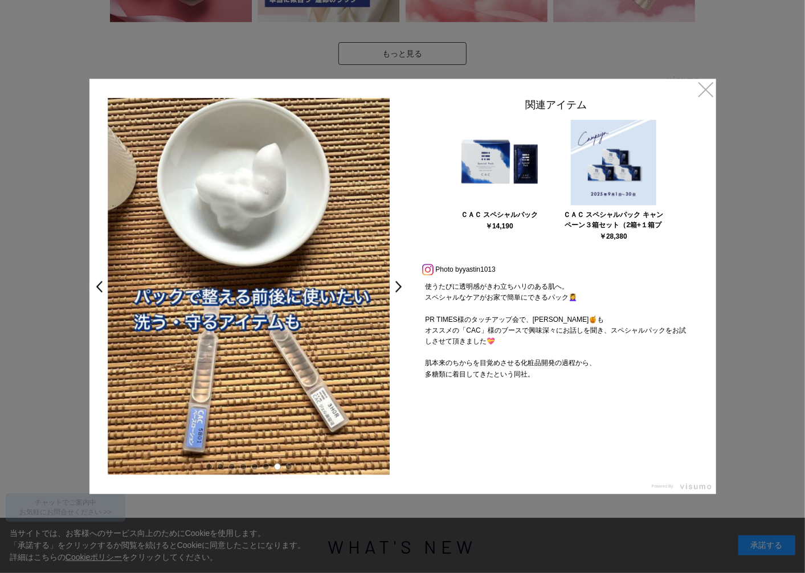
drag, startPoint x: 342, startPoint y: 319, endPoint x: 242, endPoint y: 304, distance: 101.4
click at [243, 304] on img at bounding box center [249, 287] width 283 height 376
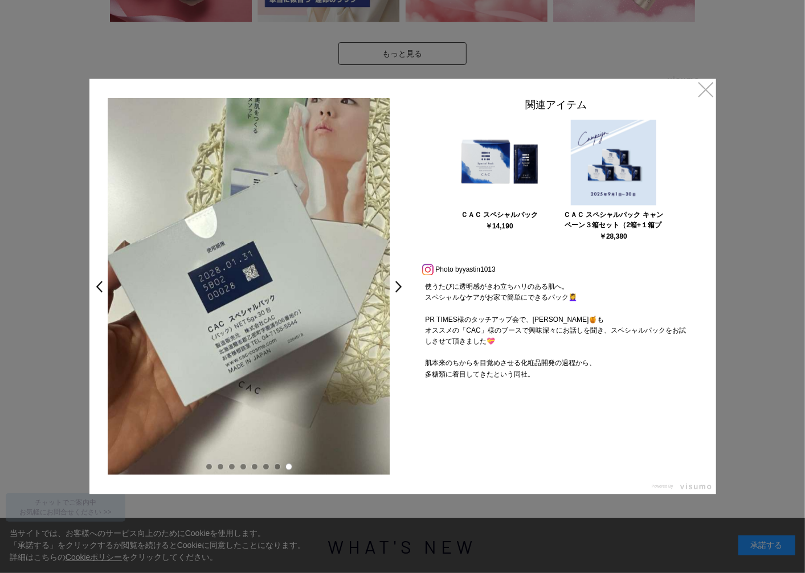
drag, startPoint x: 317, startPoint y: 311, endPoint x: 245, endPoint y: 300, distance: 73.2
click at [248, 300] on img at bounding box center [249, 287] width 283 height 376
click at [397, 283] on link ">" at bounding box center [402, 286] width 16 height 21
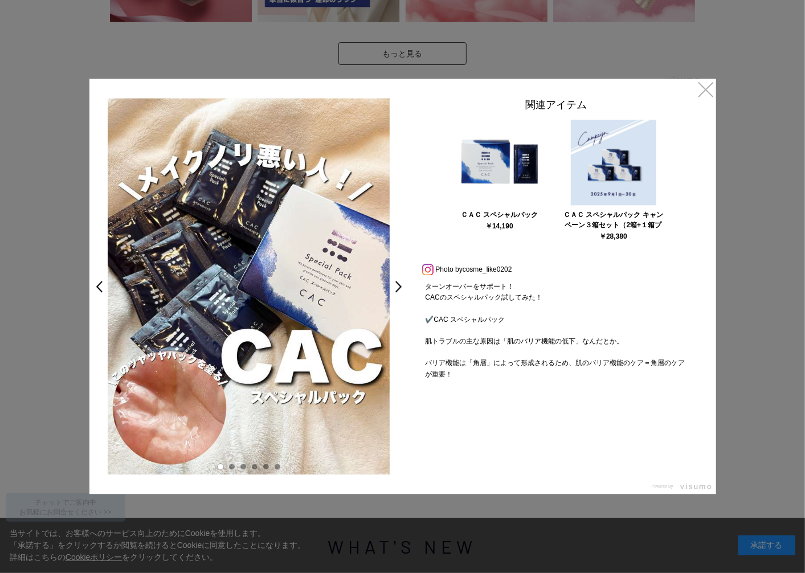
click at [144, 357] on img at bounding box center [249, 286] width 283 height 376
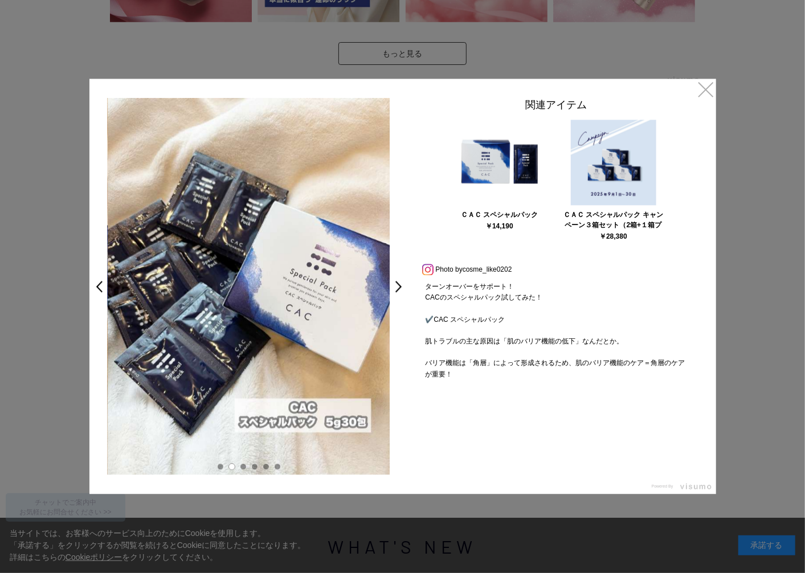
drag, startPoint x: 319, startPoint y: 346, endPoint x: 248, endPoint y: 343, distance: 70.7
click at [257, 343] on img at bounding box center [249, 287] width 283 height 376
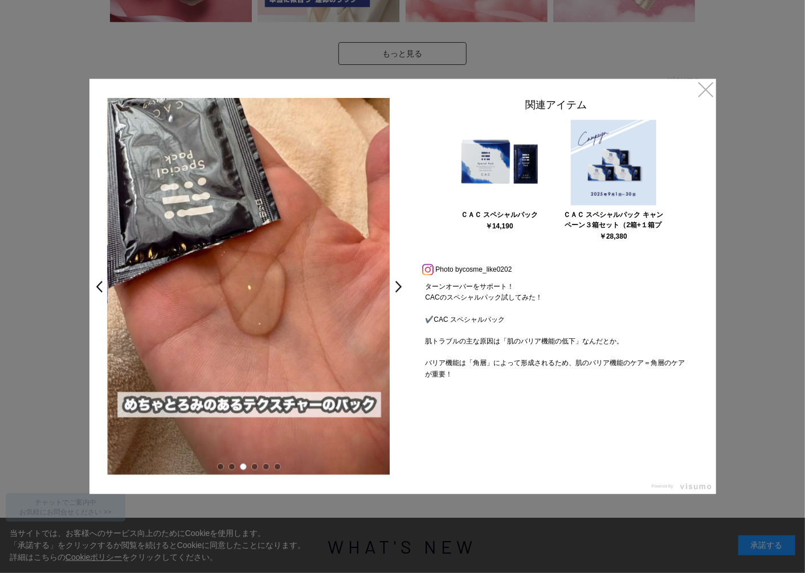
drag, startPoint x: 332, startPoint y: 342, endPoint x: 253, endPoint y: 337, distance: 79.3
click at [255, 338] on img at bounding box center [249, 287] width 283 height 376
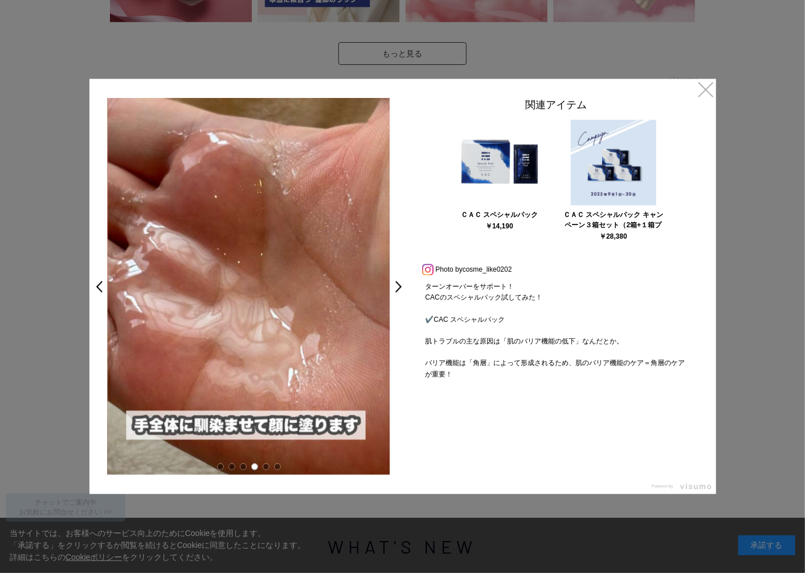
drag, startPoint x: 319, startPoint y: 333, endPoint x: 287, endPoint y: 333, distance: 31.9
click at [292, 333] on img at bounding box center [249, 287] width 283 height 376
drag, startPoint x: 319, startPoint y: 332, endPoint x: 270, endPoint y: 321, distance: 50.2
click at [95, 312] on div "< >" at bounding box center [248, 286] width 319 height 376
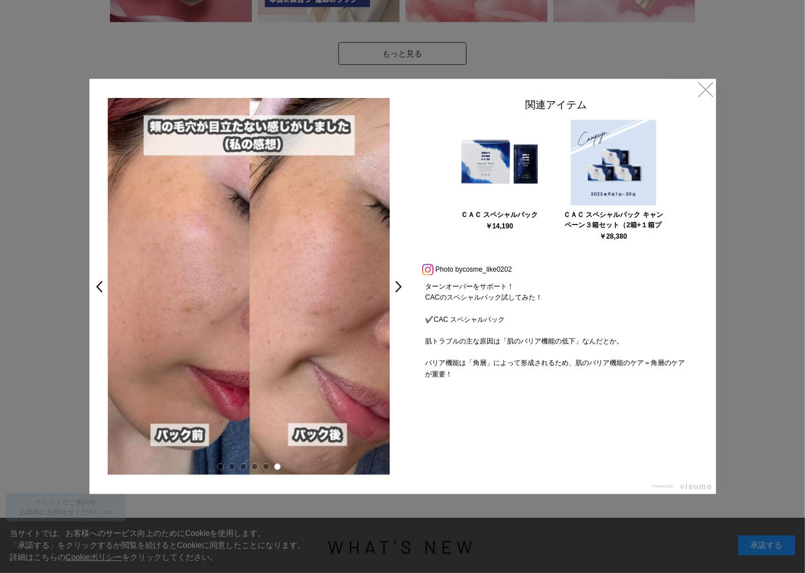
drag, startPoint x: 346, startPoint y: 321, endPoint x: 268, endPoint y: 326, distance: 78.7
click at [268, 326] on img at bounding box center [249, 287] width 283 height 376
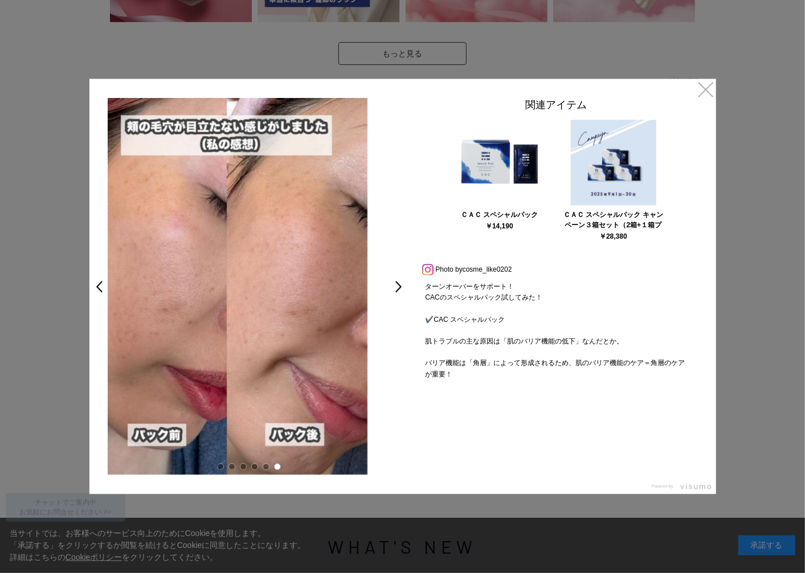
drag, startPoint x: 316, startPoint y: 339, endPoint x: 129, endPoint y: 313, distance: 188.6
click at [115, 313] on img at bounding box center [226, 287] width 283 height 376
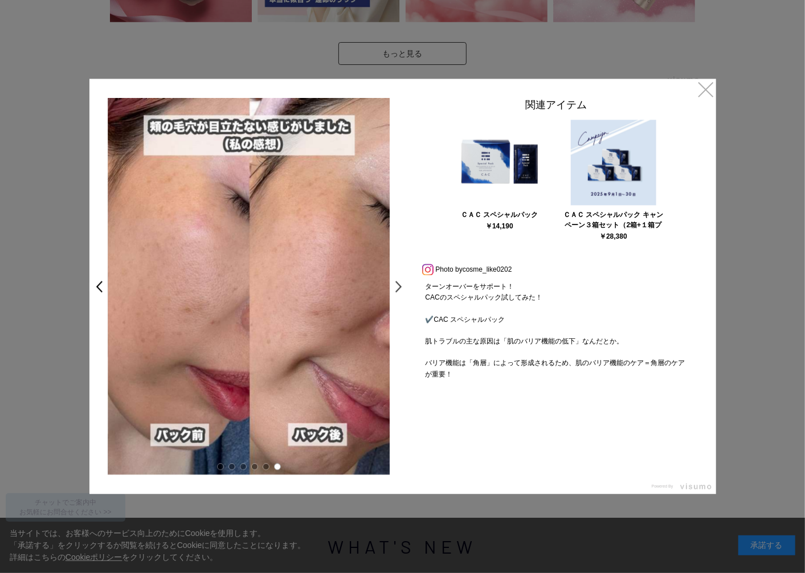
click at [400, 286] on link ">" at bounding box center [402, 286] width 16 height 21
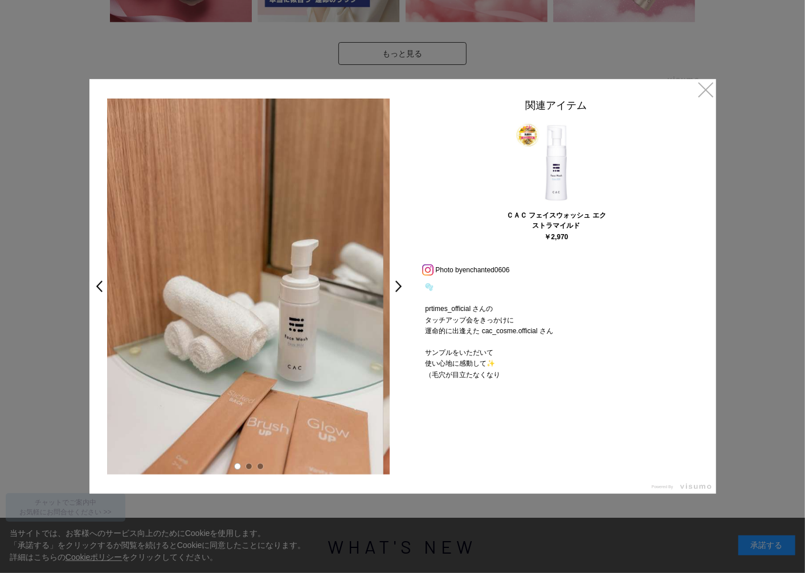
drag, startPoint x: 353, startPoint y: 329, endPoint x: 224, endPoint y: 315, distance: 130.1
click at [232, 316] on img at bounding box center [242, 287] width 283 height 376
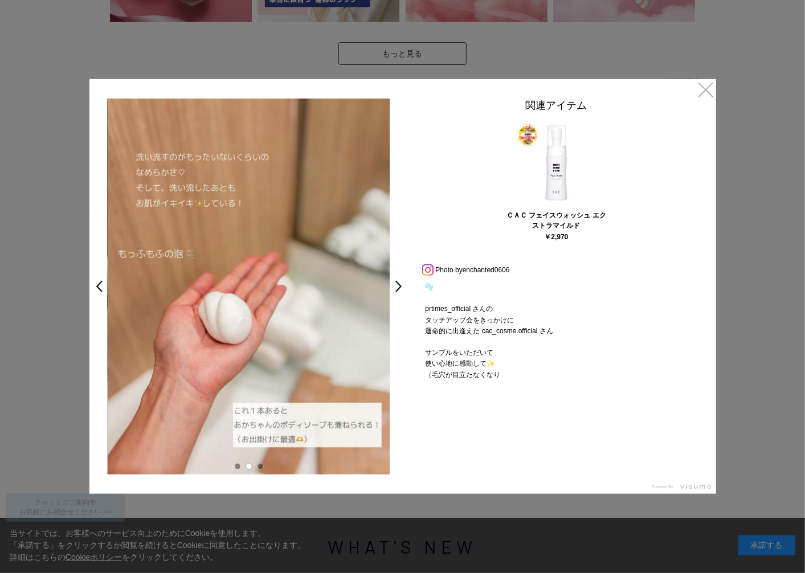
drag, startPoint x: 351, startPoint y: 323, endPoint x: 169, endPoint y: 298, distance: 184.5
click at [174, 299] on img at bounding box center [249, 287] width 283 height 376
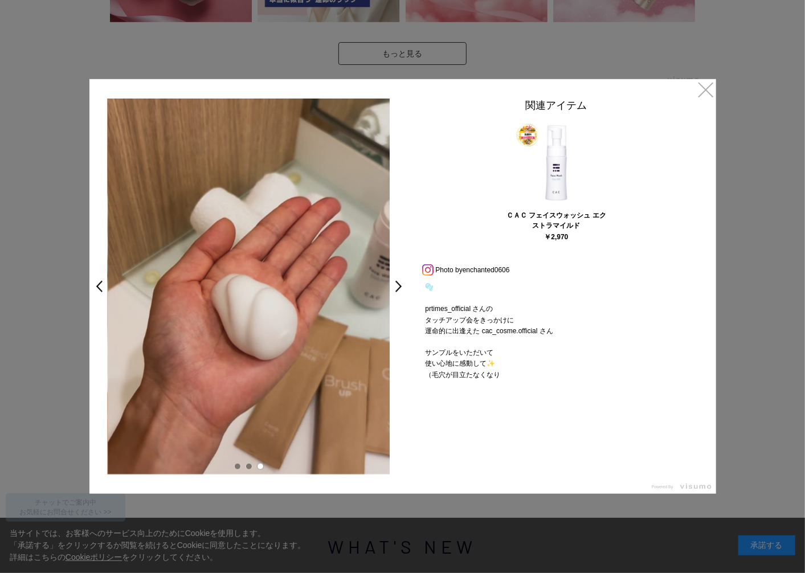
drag, startPoint x: 323, startPoint y: 315, endPoint x: 260, endPoint y: 308, distance: 63.1
click at [270, 309] on video "🫧 prtimes_official さんの タッチアップ会をきっかけに 運命的に出逢えた cac_cosme.official さん サンプルをいただいて …" at bounding box center [249, 287] width 283 height 376
drag, startPoint x: 394, startPoint y: 293, endPoint x: 391, endPoint y: 287, distance: 7.1
click at [394, 292] on link ">" at bounding box center [402, 286] width 16 height 21
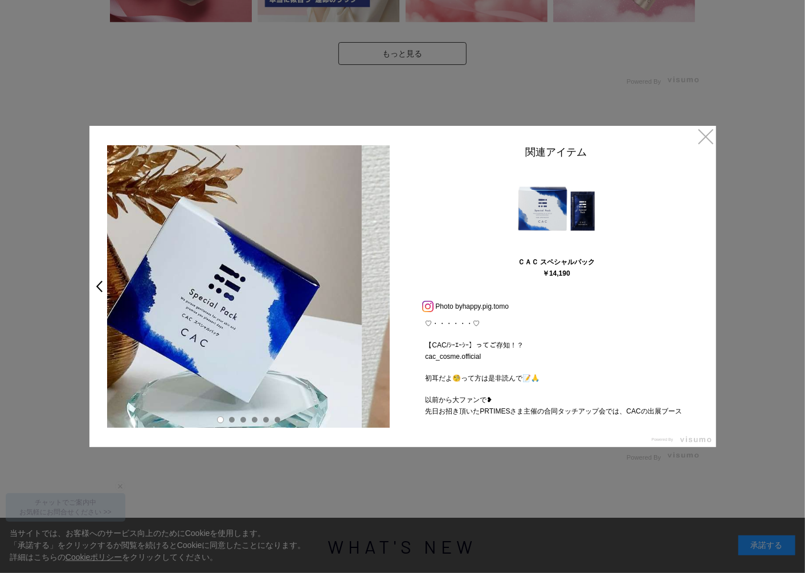
drag, startPoint x: 315, startPoint y: 322, endPoint x: 285, endPoint y: 331, distance: 31.4
click at [236, 322] on img at bounding box center [220, 286] width 283 height 283
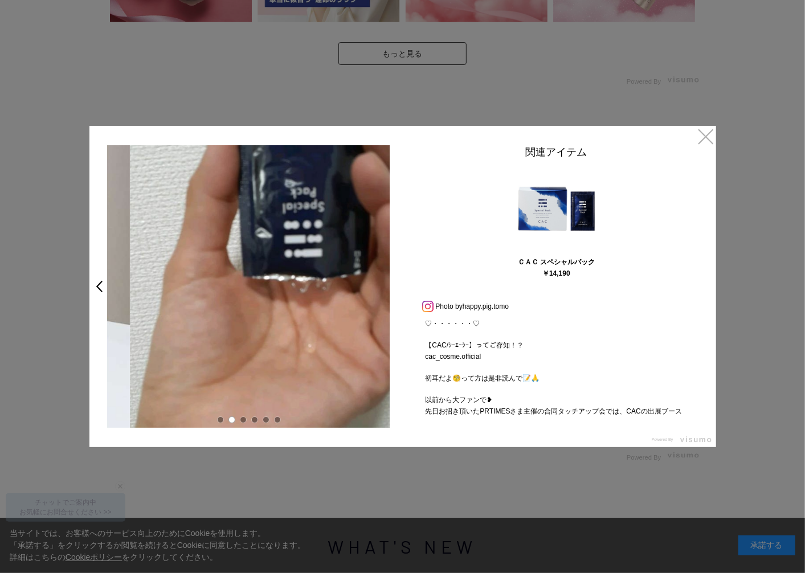
drag, startPoint x: 229, startPoint y: 323, endPoint x: 306, endPoint y: 323, distance: 76.9
click at [302, 323] on video "♡・・・・・・♡ 【CAC/ｼｰｴｰｼｰ】ってご存知！？ cac_cosme.official 初耳だよ🧐って方は是非読んで📝🙏 以前から大ファンで❥ 先日お…" at bounding box center [271, 286] width 283 height 283
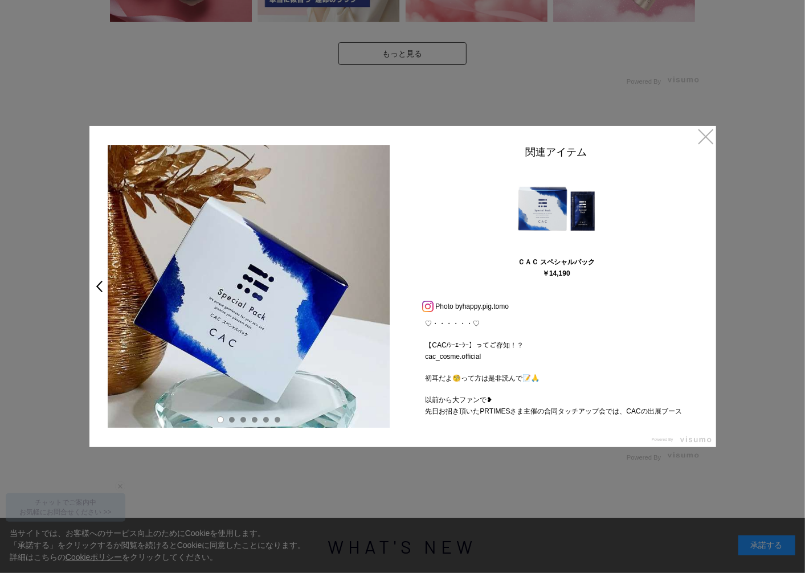
drag, startPoint x: 298, startPoint y: 315, endPoint x: 198, endPoint y: 323, distance: 100.0
click at [245, 314] on img at bounding box center [249, 286] width 283 height 283
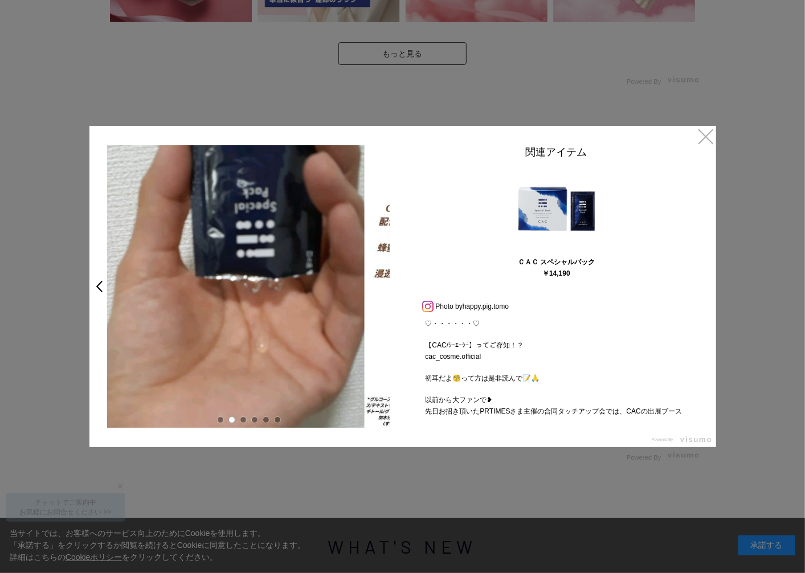
drag, startPoint x: 326, startPoint y: 327, endPoint x: 237, endPoint y: 314, distance: 90.4
click at [237, 314] on video "♡・・・・・・♡ 【CAC/ｼｰｴｰｼｰ】ってご存知！？ cac_cosme.official 初耳だよ🧐って方は是非読んで📝🙏 以前から大ファンで❥ 先日お…" at bounding box center [223, 286] width 283 height 283
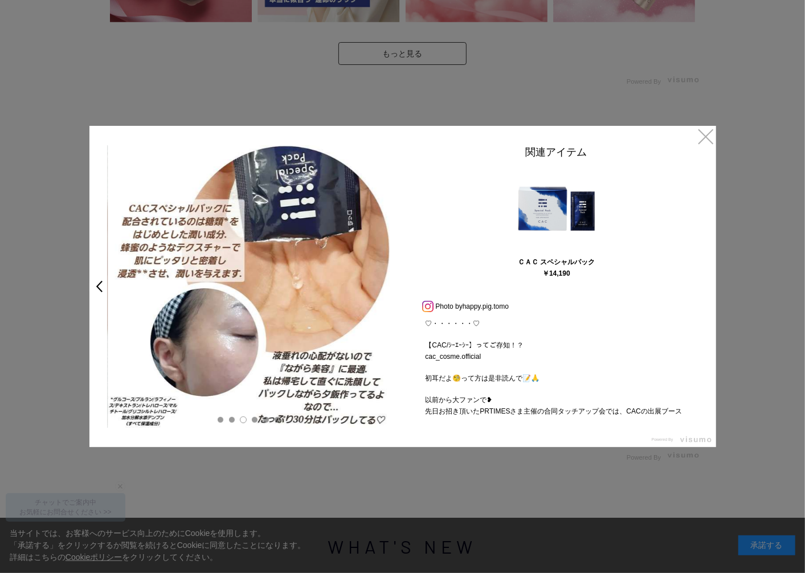
drag, startPoint x: 346, startPoint y: 326, endPoint x: 269, endPoint y: 320, distance: 76.6
click at [277, 321] on img at bounding box center [249, 286] width 283 height 283
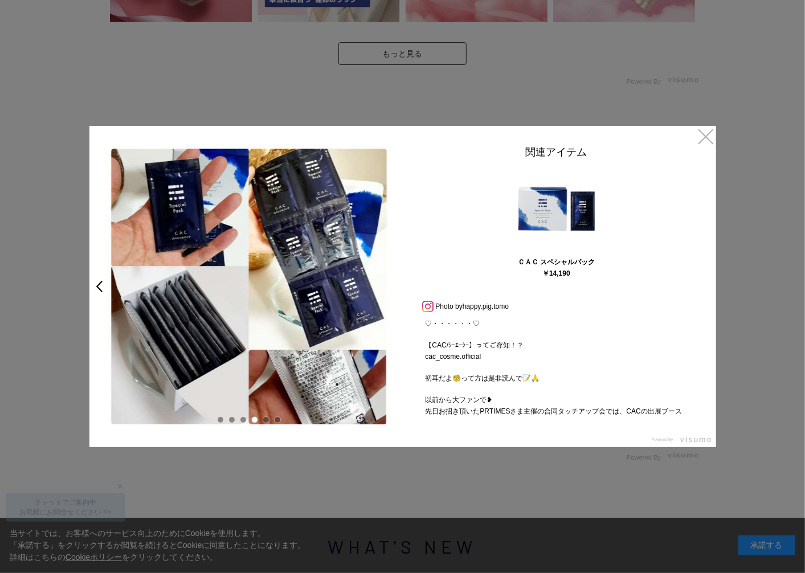
drag, startPoint x: 352, startPoint y: 333, endPoint x: 235, endPoint y: 309, distance: 119.2
click at [252, 312] on img at bounding box center [249, 286] width 283 height 283
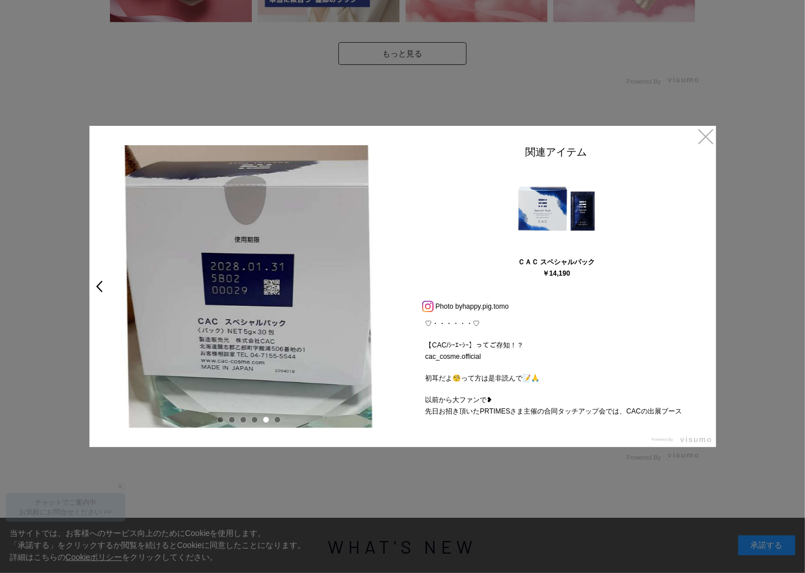
drag, startPoint x: 300, startPoint y: 314, endPoint x: 214, endPoint y: 300, distance: 87.2
click at [220, 302] on img at bounding box center [249, 286] width 283 height 283
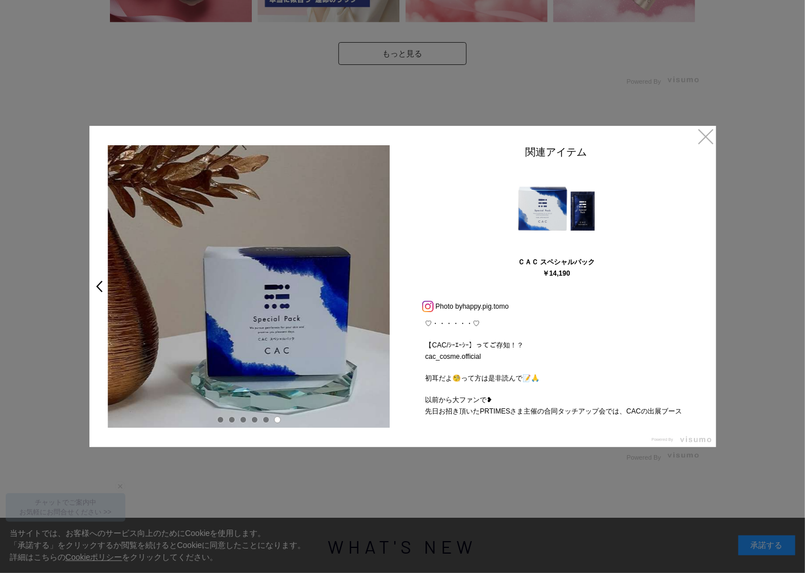
click at [403, 279] on div "< ♡・・・・・・♡ 【CAC/ｼｰｴｰｼｰ】ってご存知！？ cac_cosme.official 初耳だよ🧐って方は是非読んで📝🙏 以前から大ファンで❥ 先…" at bounding box center [248, 286] width 319 height 283
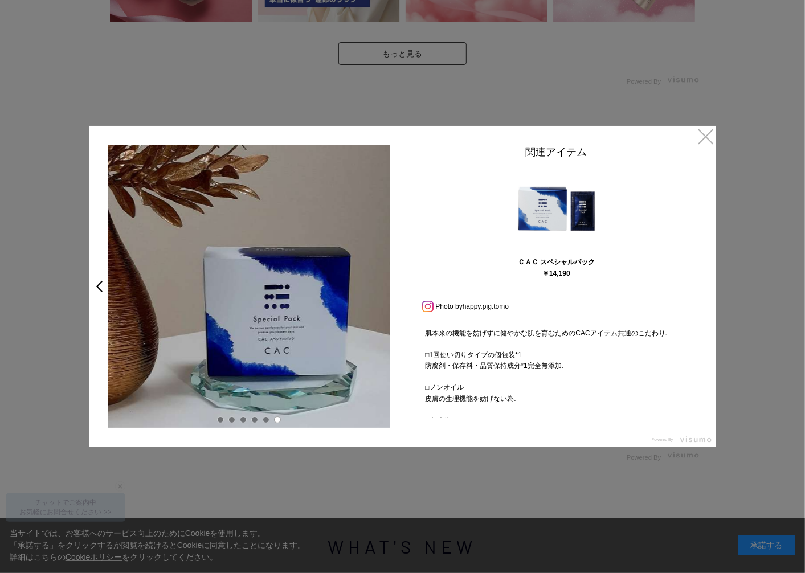
scroll to position [316, 0]
